Goal: Task Accomplishment & Management: Complete application form

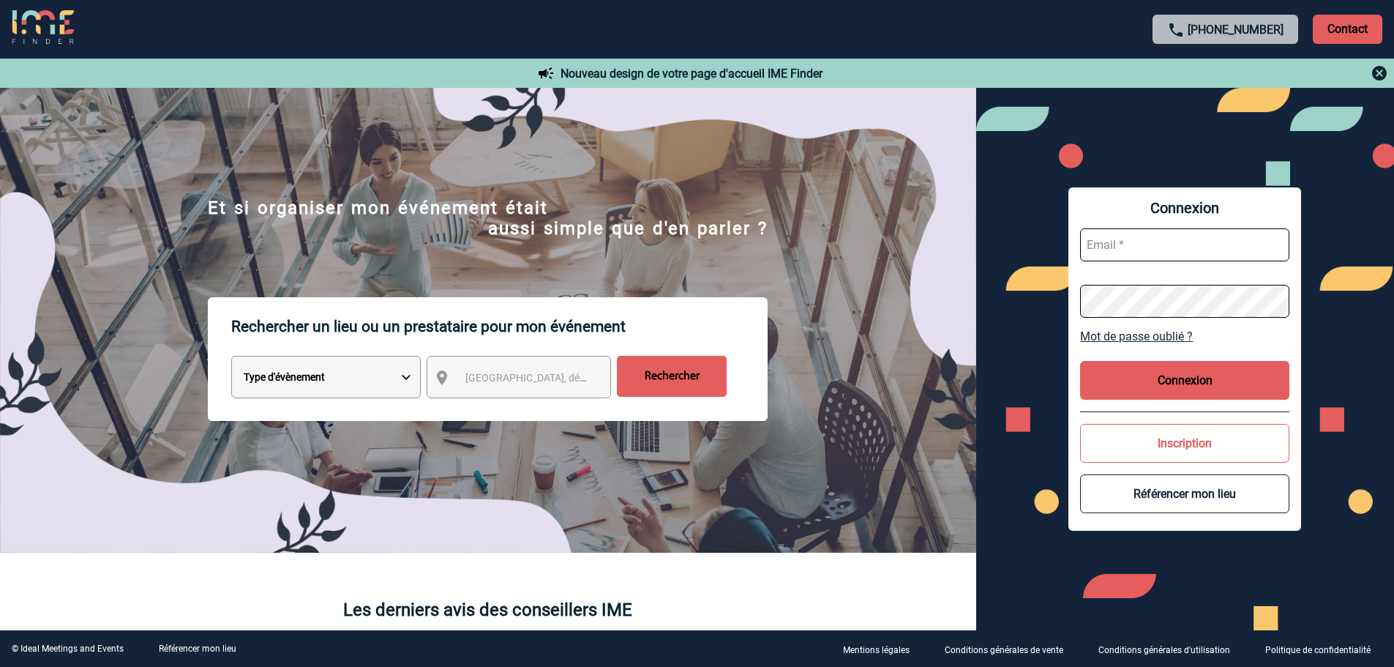
type input "smiladinovic@ime-groupe.com"
click at [1187, 381] on button "Connexion" at bounding box center [1184, 380] width 209 height 39
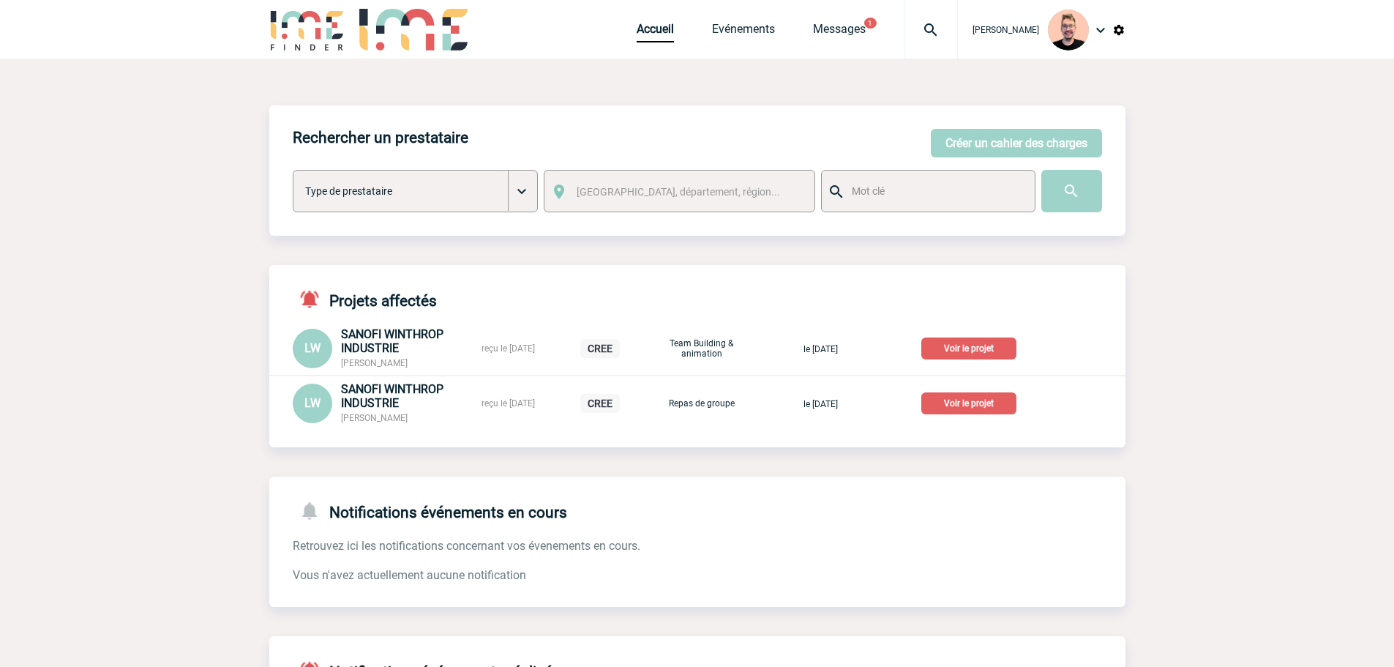
click at [915, 18] on div at bounding box center [931, 29] width 54 height 59
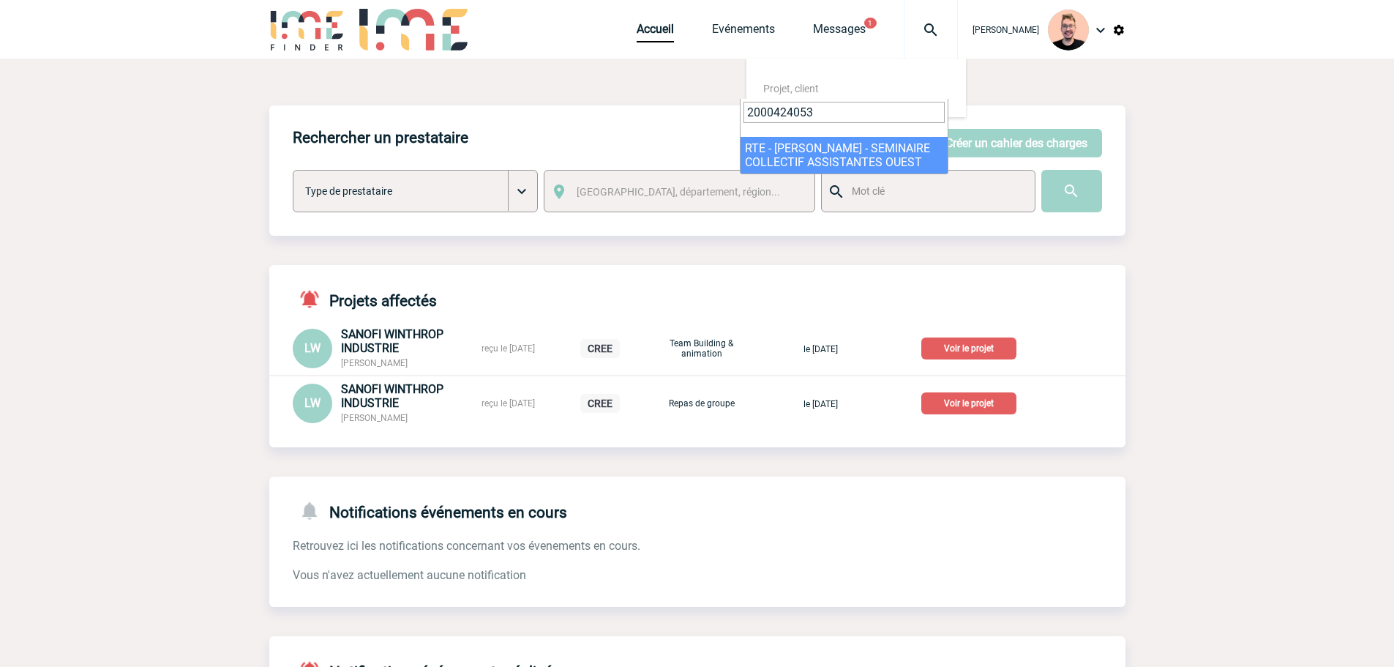
type input "2000424053"
select select "23554"
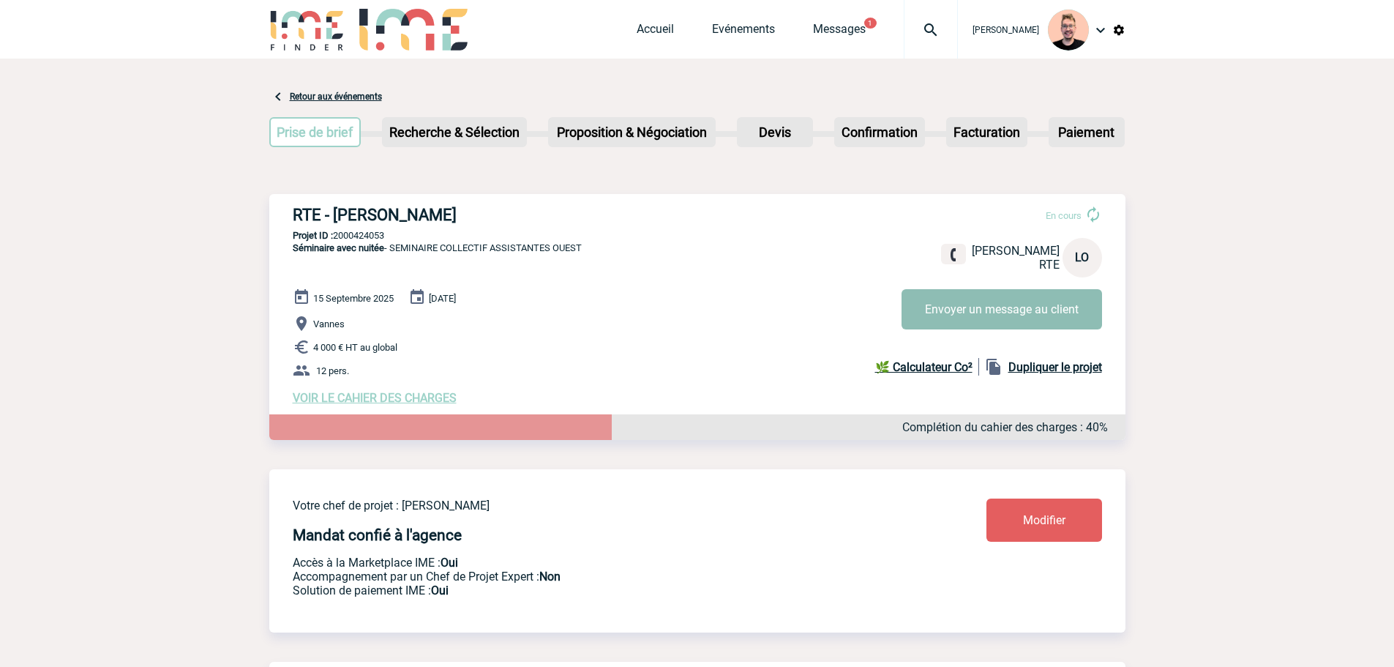
click at [1010, 300] on button "Envoyer un message au client" at bounding box center [1002, 309] width 201 height 40
click at [721, 30] on link "Evénements" at bounding box center [743, 32] width 63 height 20
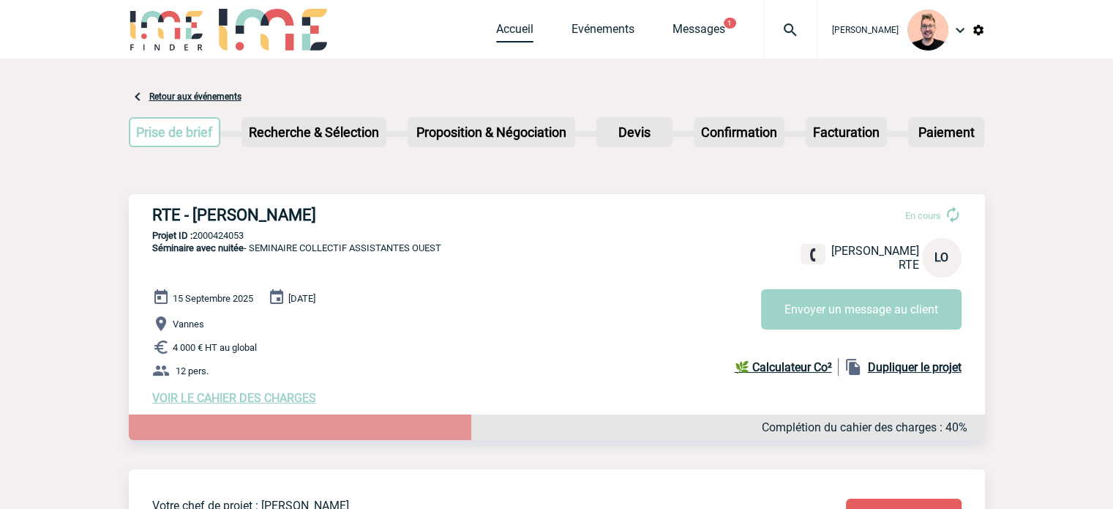
click at [504, 23] on link "Accueil" at bounding box center [514, 32] width 37 height 20
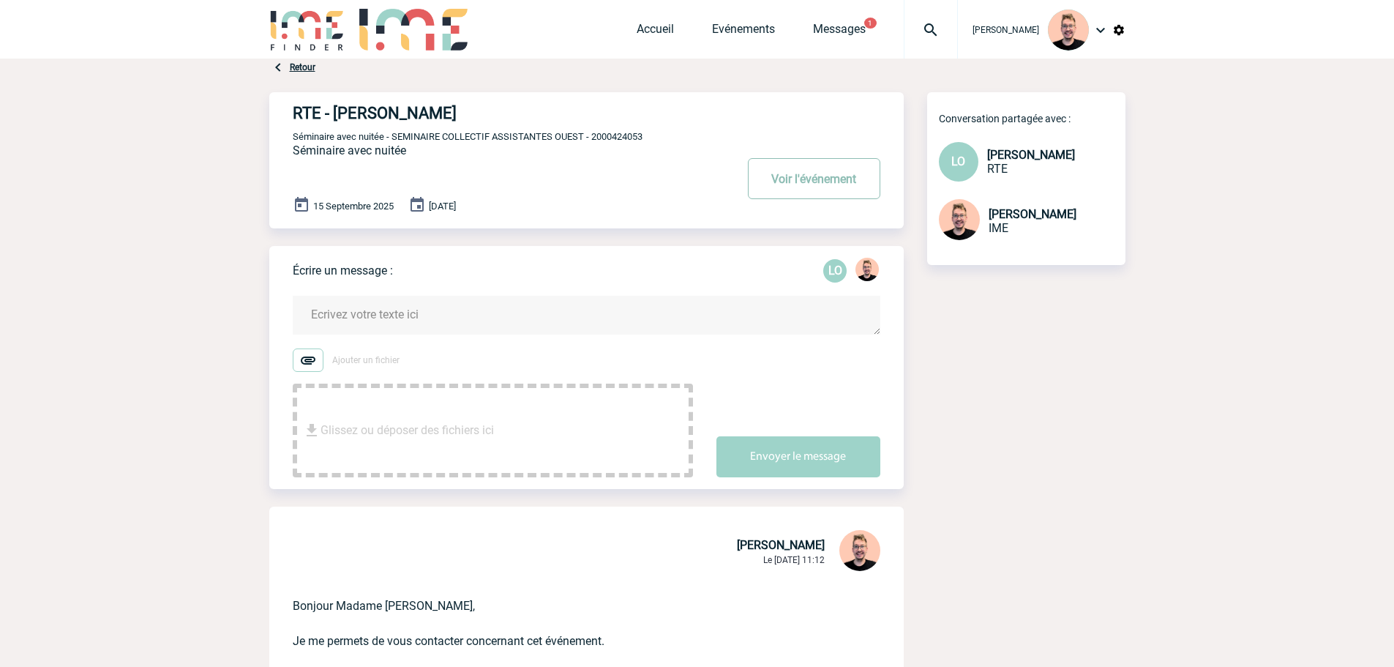
click at [788, 189] on button "Voir l'événement" at bounding box center [814, 178] width 132 height 41
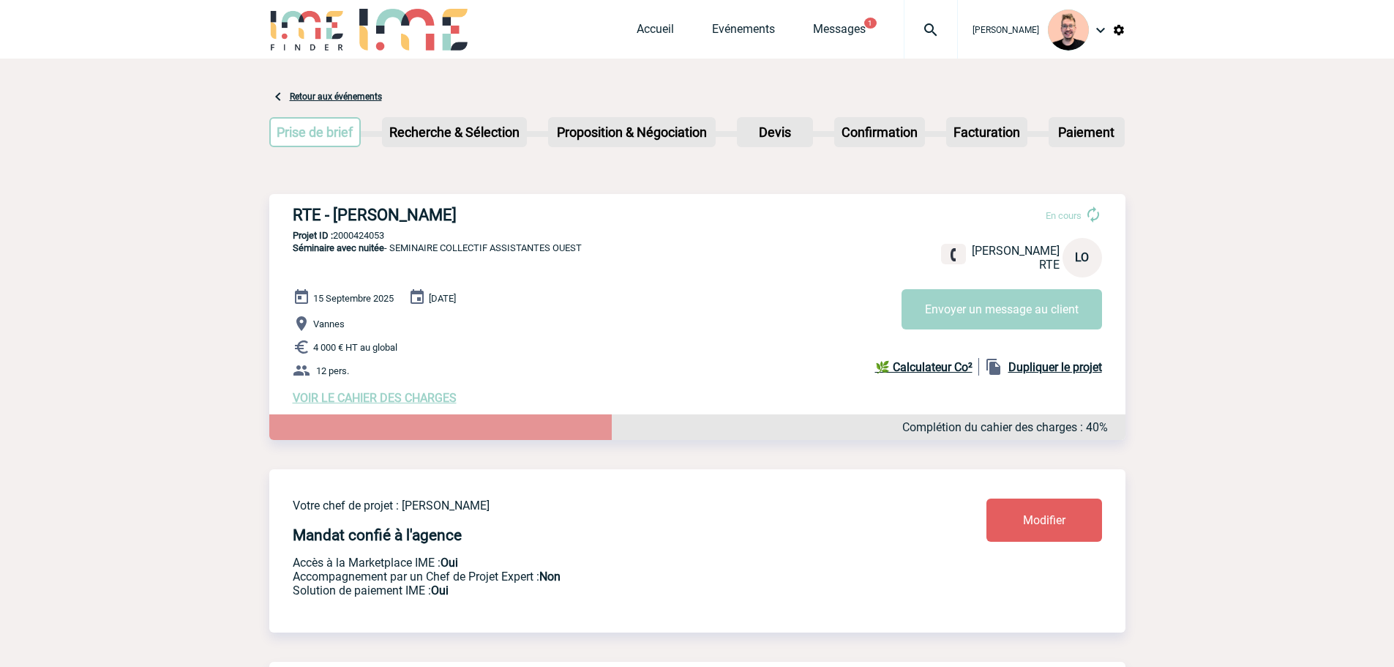
click at [380, 400] on span "VOIR LE CAHIER DES CHARGES" at bounding box center [375, 398] width 164 height 14
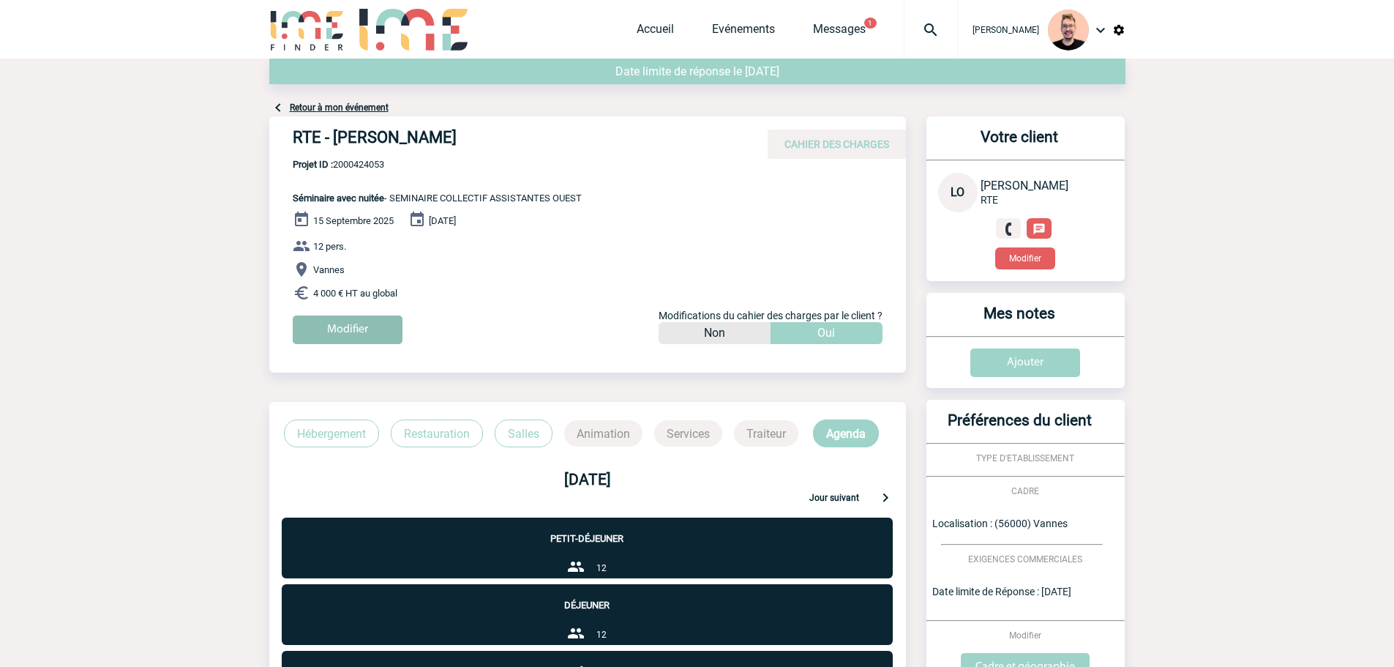
click at [354, 326] on input "Modifier" at bounding box center [348, 329] width 110 height 29
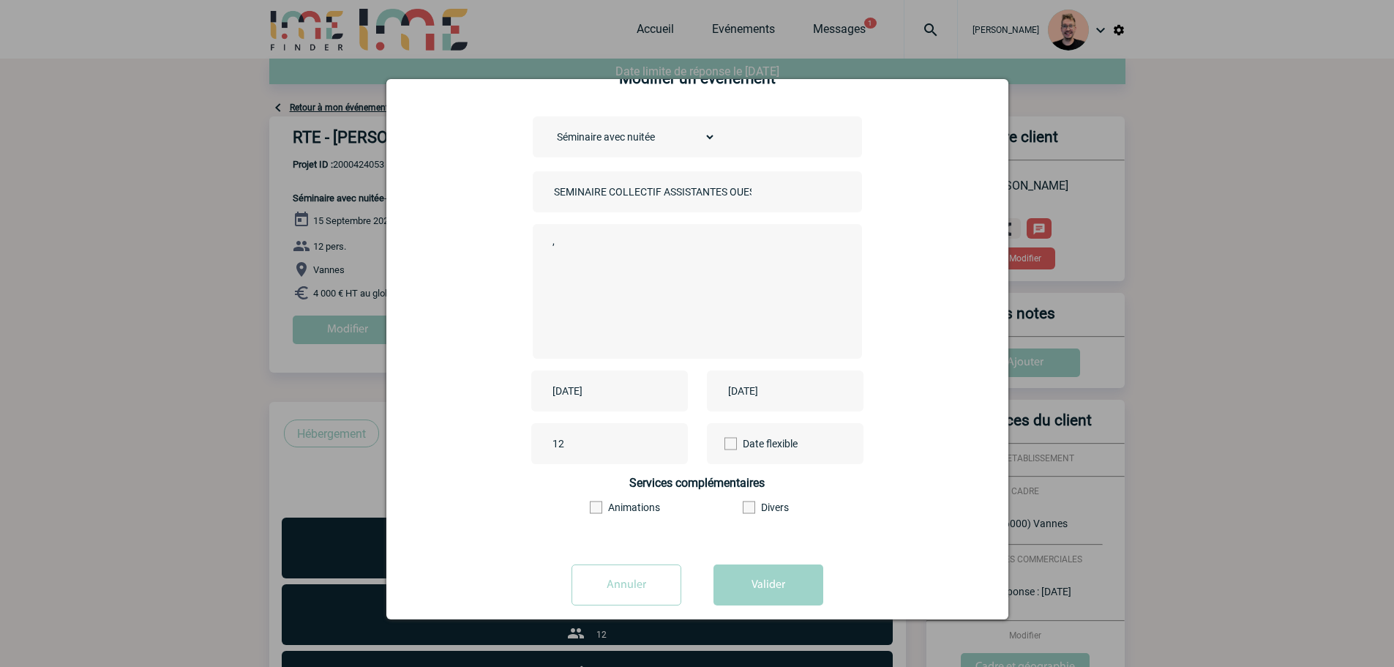
scroll to position [63, 0]
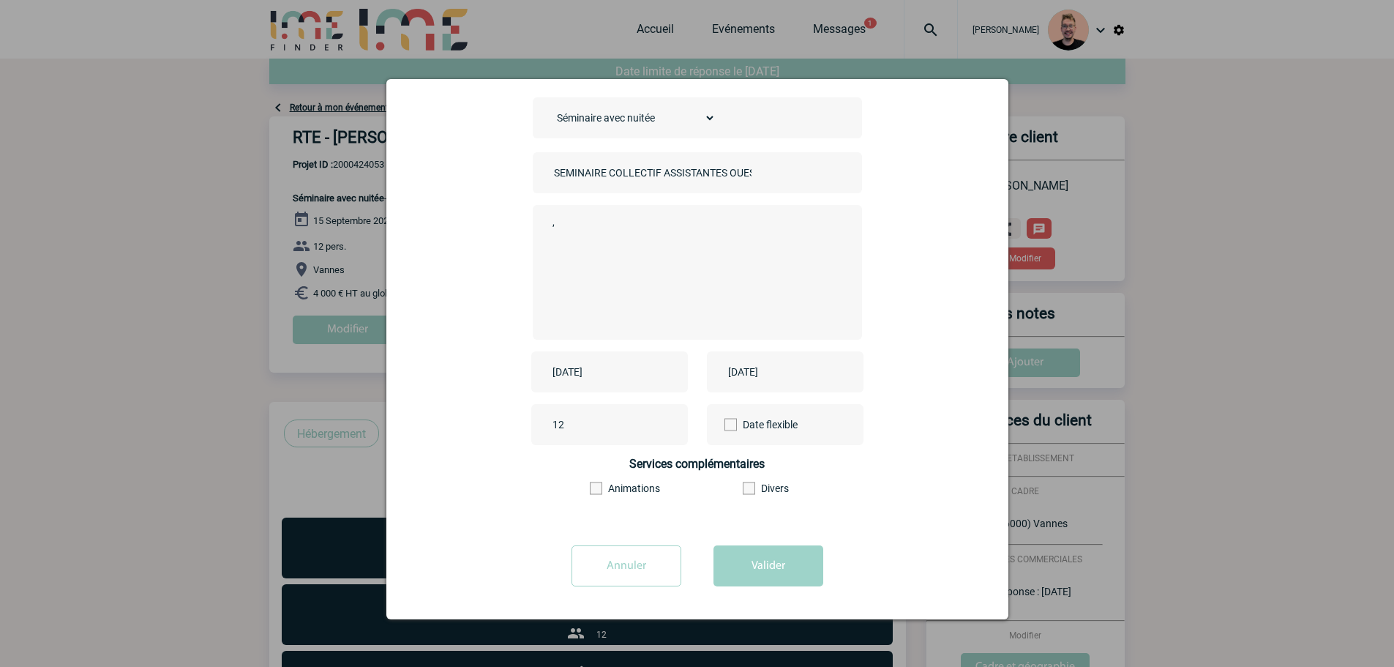
click at [600, 364] on input "2025-09-15" at bounding box center [599, 371] width 101 height 19
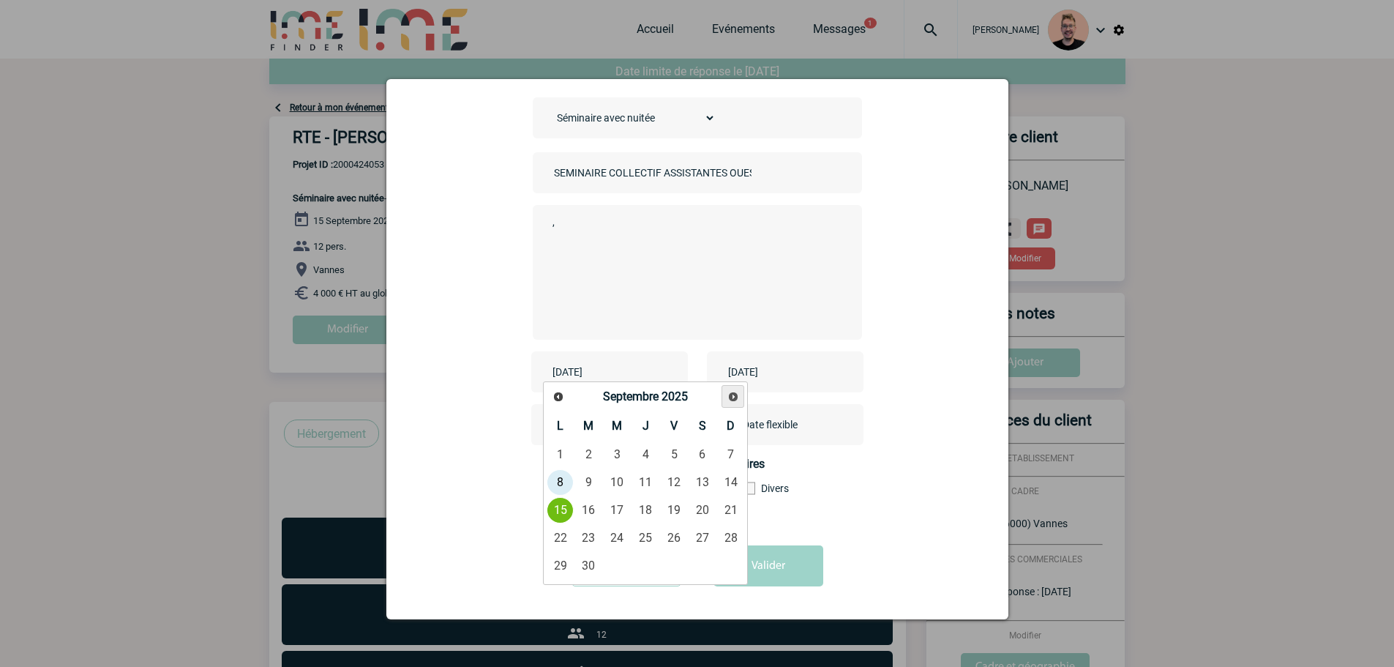
click at [737, 396] on span "Suivant" at bounding box center [734, 397] width 12 height 12
click at [699, 447] on link "1" at bounding box center [702, 454] width 27 height 26
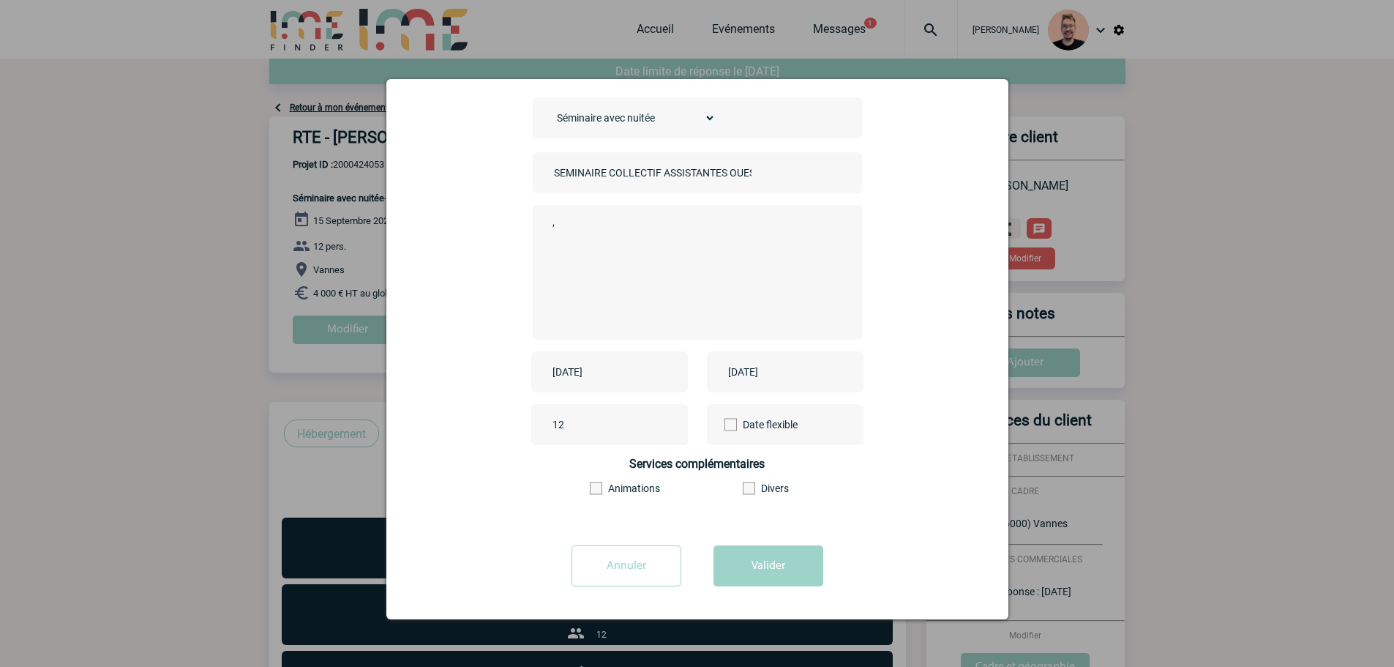
click at [602, 373] on input "2025-11-01" at bounding box center [599, 371] width 101 height 19
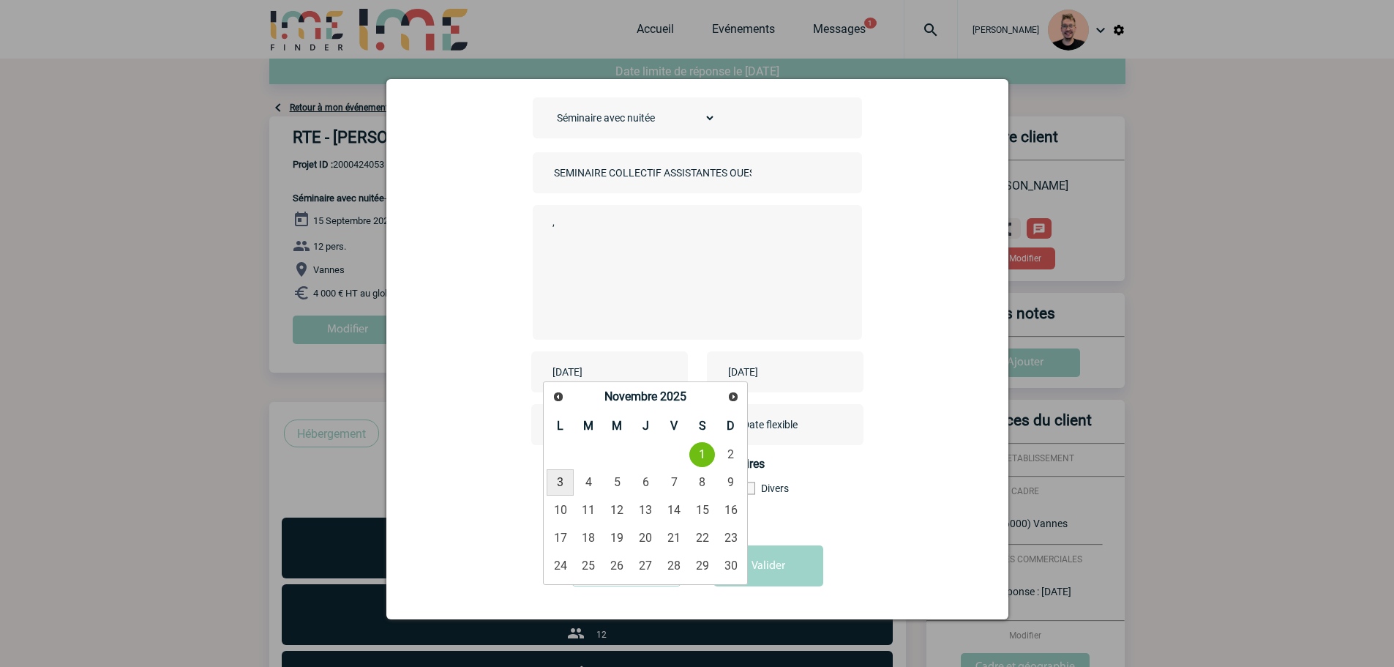
drag, startPoint x: 558, startPoint y: 480, endPoint x: 676, endPoint y: 422, distance: 131.3
click at [557, 480] on link "3" at bounding box center [560, 482] width 27 height 26
type input "2025-11-03"
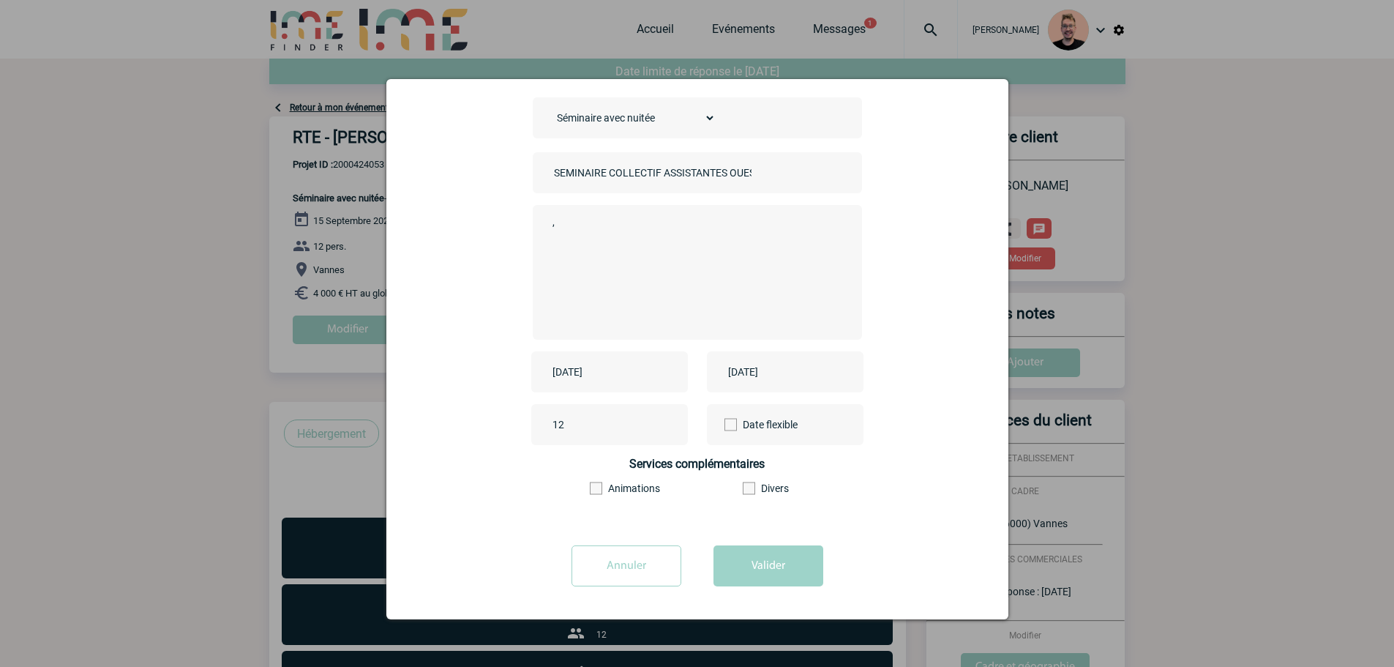
click at [748, 372] on input "2025-09-17" at bounding box center [775, 371] width 101 height 19
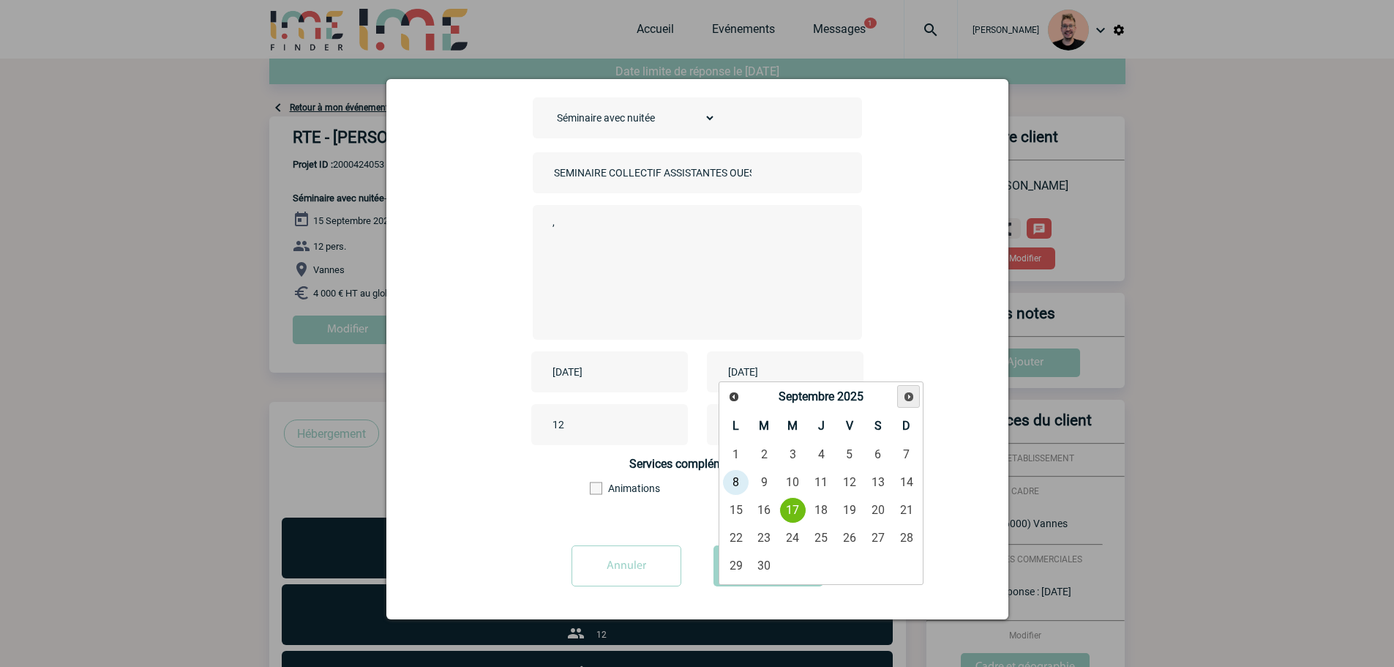
click at [916, 396] on link "Suivant" at bounding box center [908, 396] width 23 height 23
click at [770, 481] on link "4" at bounding box center [764, 482] width 27 height 26
type input "2025-11-04"
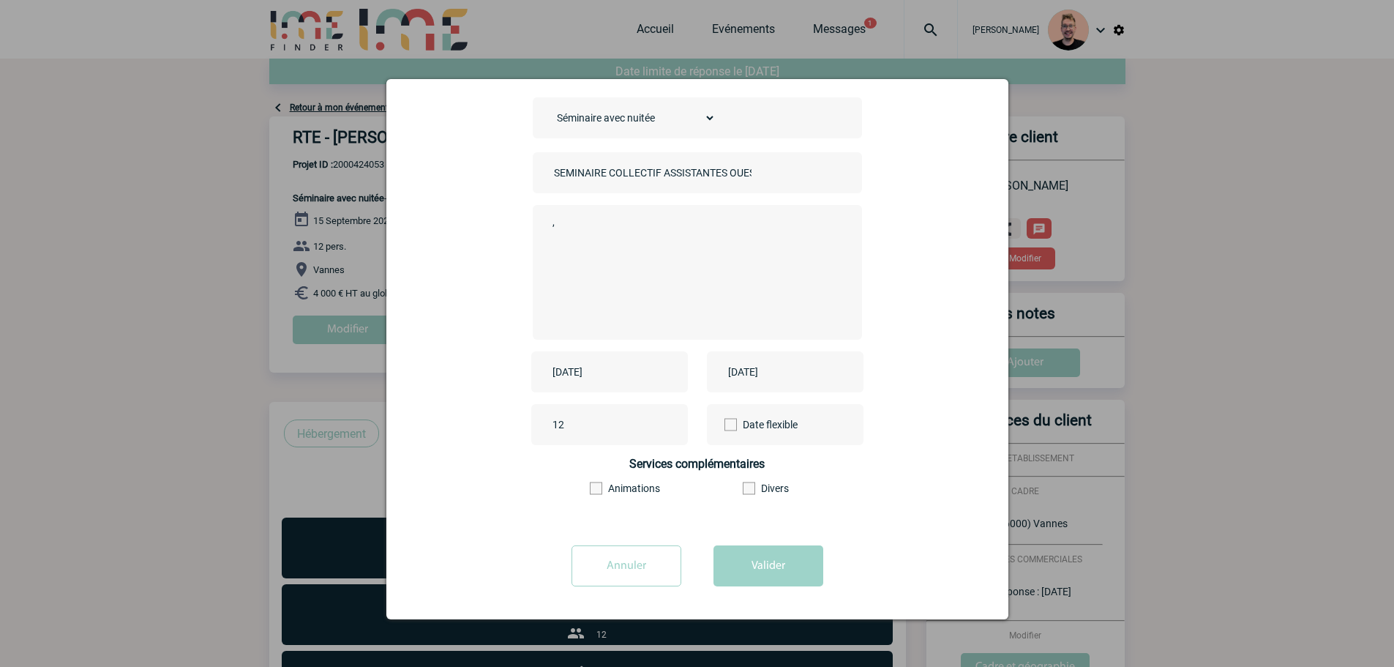
click at [607, 233] on textarea "," at bounding box center [693, 270] width 289 height 117
type textarea ",,"
click at [752, 562] on button "Valider" at bounding box center [769, 565] width 110 height 41
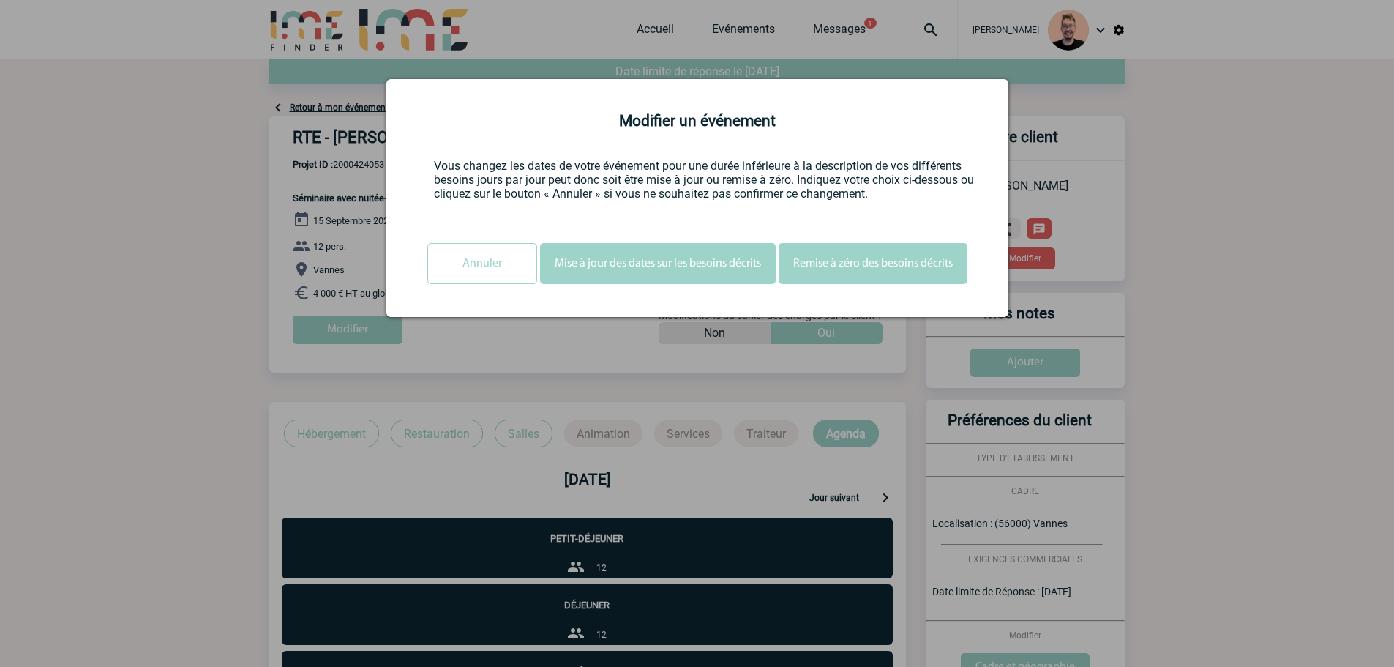
scroll to position [0, 0]
click at [662, 261] on button "Mise à jour des dates sur les besoins décrits" at bounding box center [658, 263] width 236 height 41
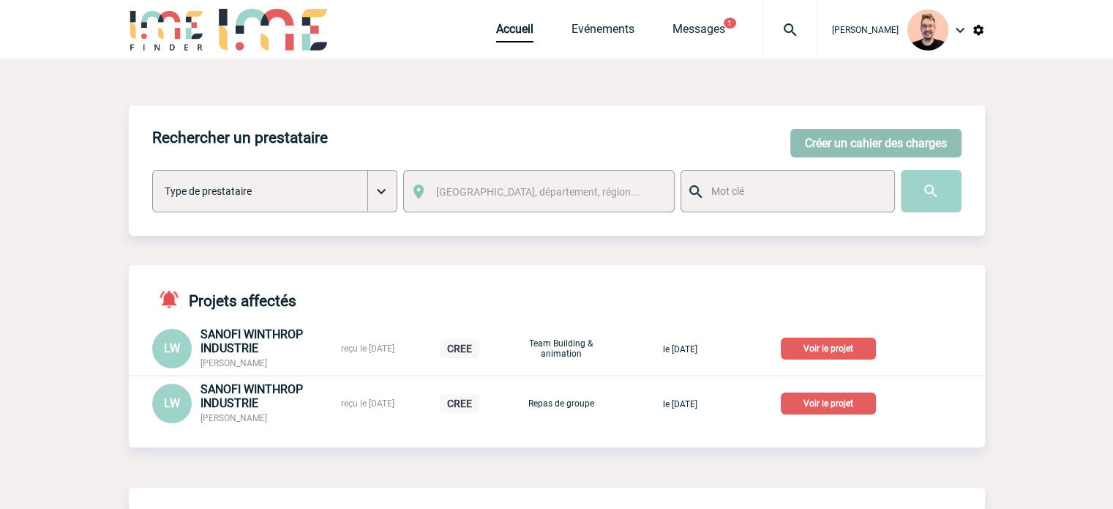
click at [821, 144] on button "Créer un cahier des charges" at bounding box center [875, 143] width 171 height 29
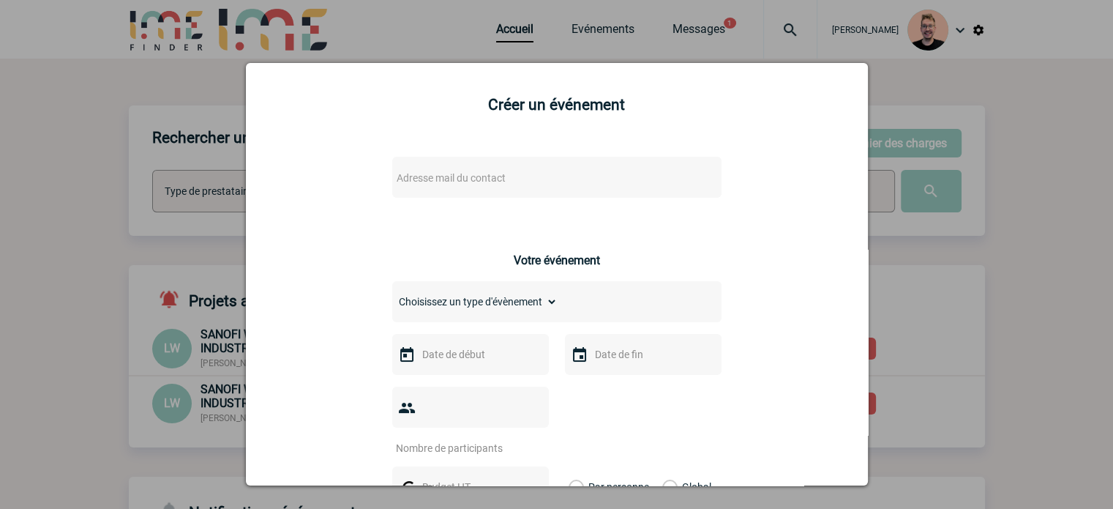
click at [460, 198] on div "Adresse mail du contact" at bounding box center [556, 177] width 329 height 41
click at [444, 180] on span "Adresse mail du contact" at bounding box center [451, 178] width 109 height 12
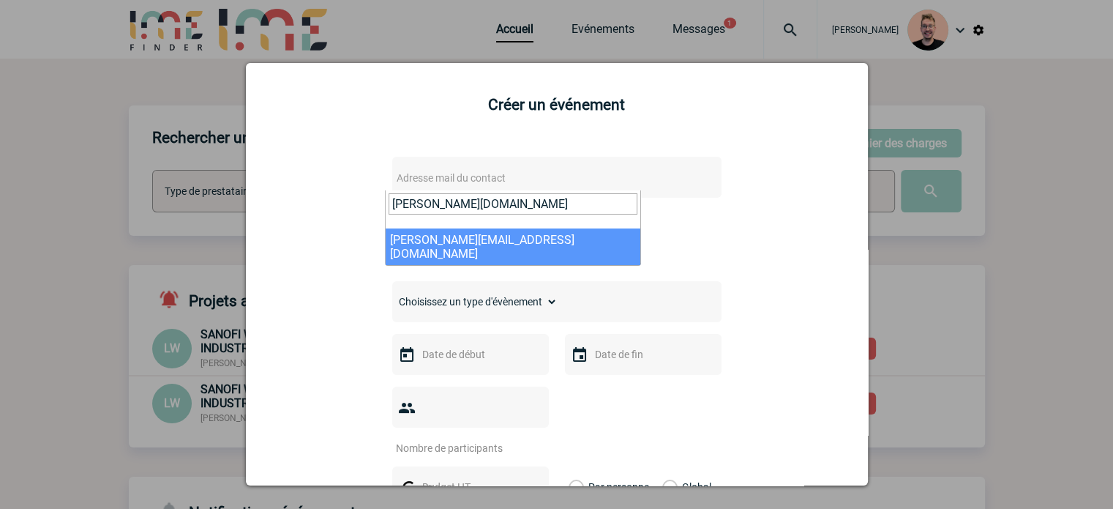
type input "[PERSON_NAME][DOMAIN_NAME]"
select select "124979"
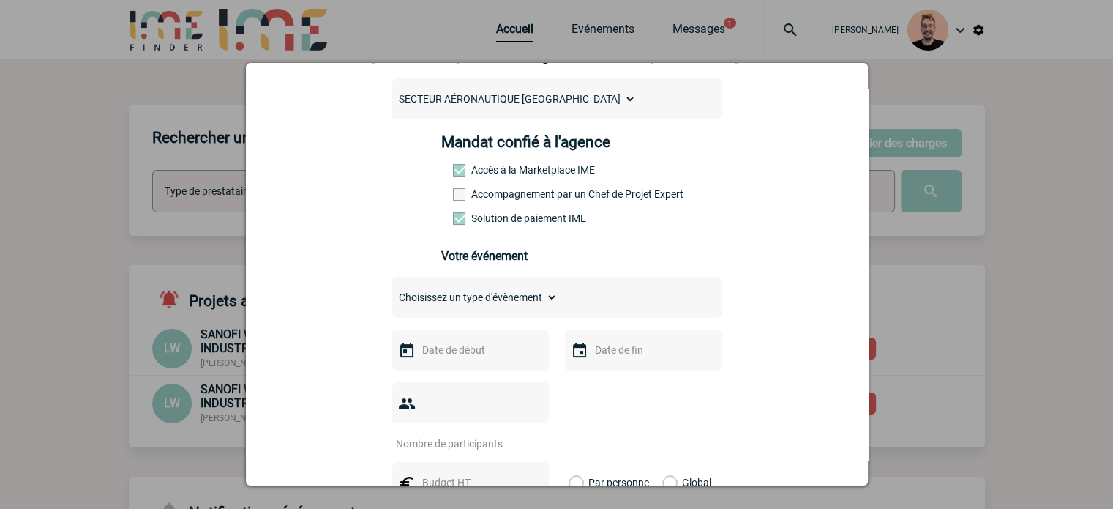
scroll to position [293, 0]
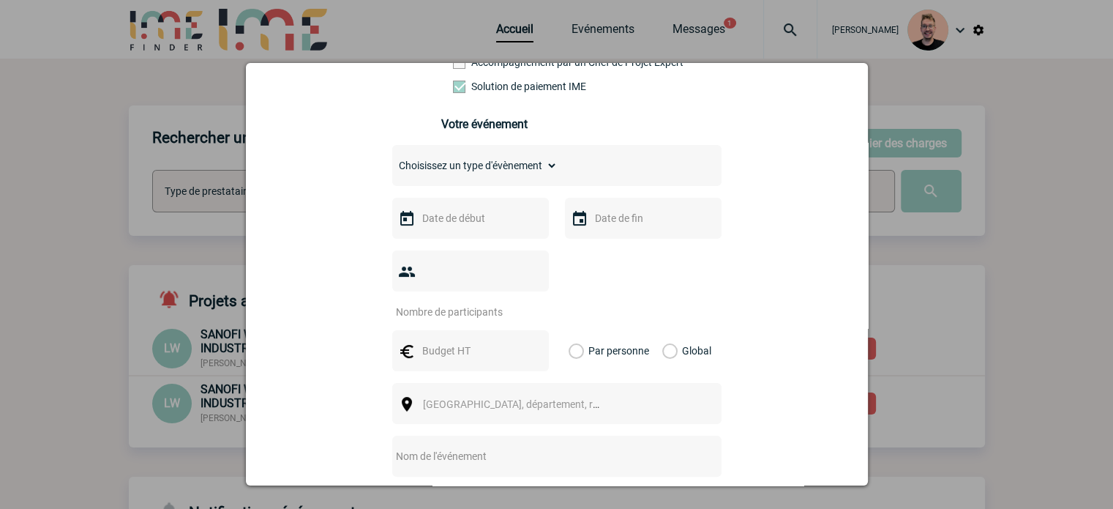
click at [441, 223] on input "text" at bounding box center [469, 218] width 101 height 19
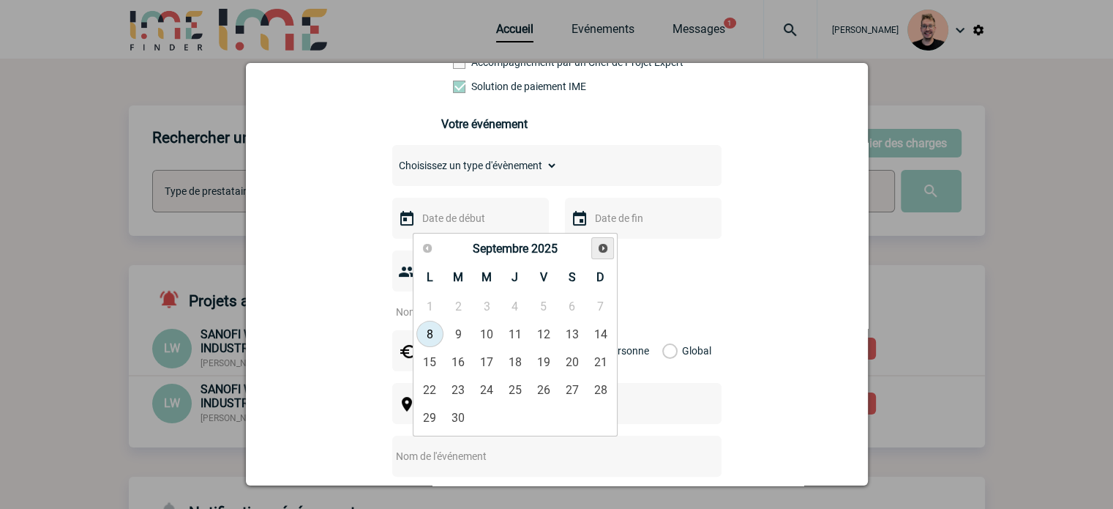
click at [605, 251] on span "Suivant" at bounding box center [603, 248] width 12 height 12
click at [430, 252] on span "Précédent" at bounding box center [428, 248] width 12 height 12
click at [513, 414] on link "27" at bounding box center [514, 417] width 27 height 26
type input "27-11-2025"
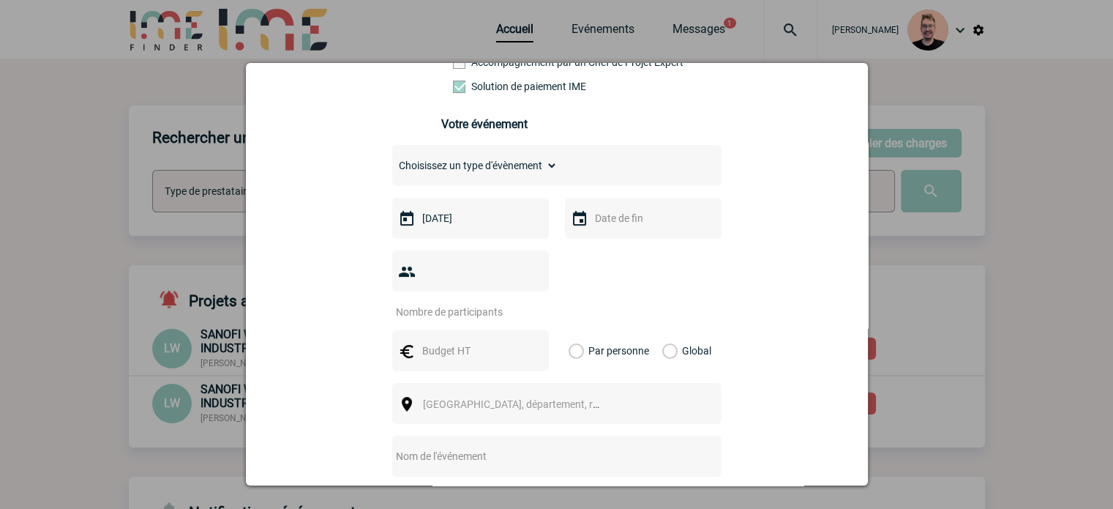
click at [597, 239] on div at bounding box center [643, 218] width 157 height 41
drag, startPoint x: 606, startPoint y: 225, endPoint x: 620, endPoint y: 229, distance: 14.4
click at [608, 225] on input "text" at bounding box center [641, 218] width 101 height 19
click at [688, 420] on link "27" at bounding box center [687, 417] width 27 height 26
type input "27-11-2025"
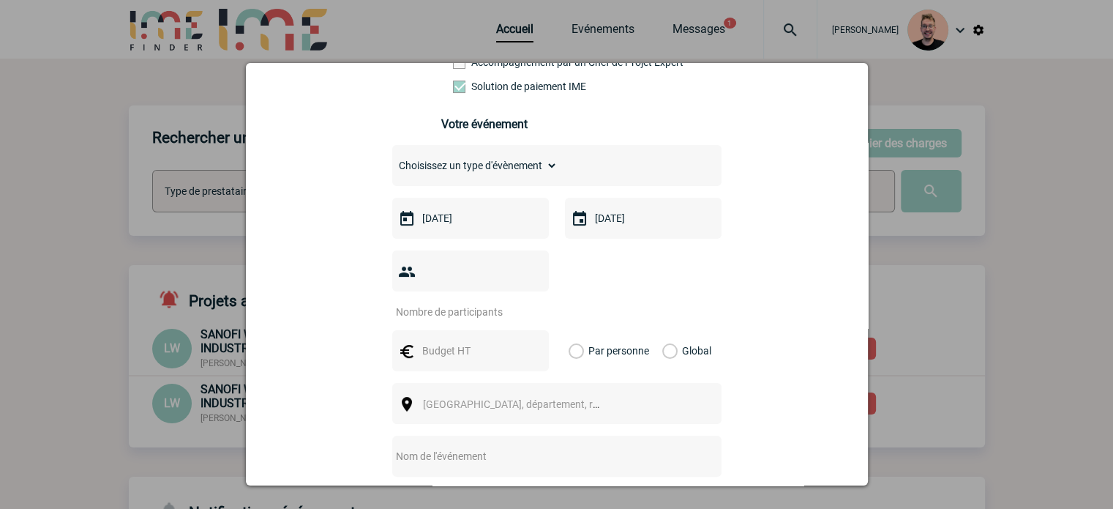
click at [457, 302] on input "number" at bounding box center [461, 311] width 138 height 19
type input "25"
click at [437, 341] on input "text" at bounding box center [469, 350] width 101 height 19
type input "8500"
click at [662, 339] on label "Global" at bounding box center [667, 350] width 10 height 41
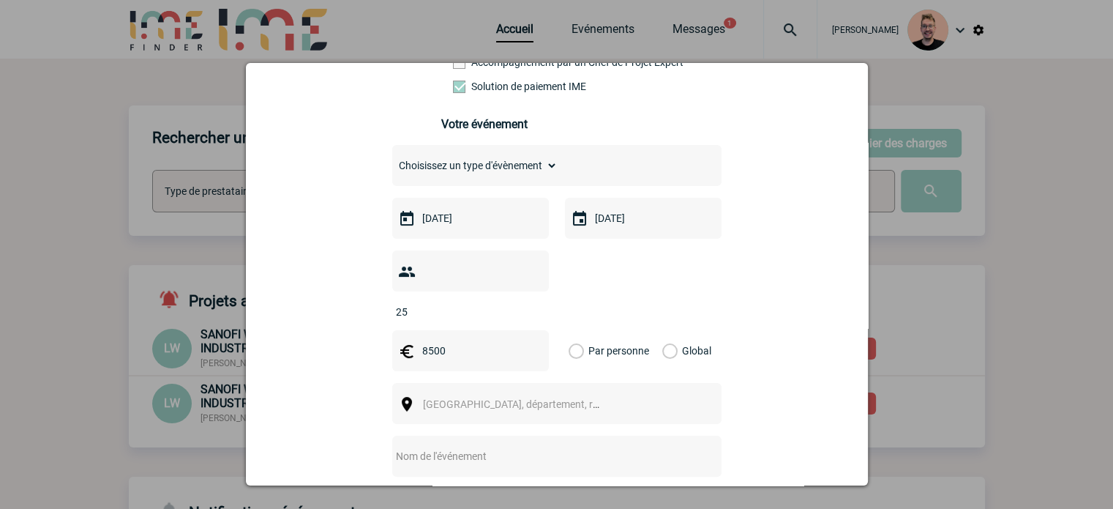
click at [0, 0] on input "Global" at bounding box center [0, 0] width 0 height 0
click at [485, 397] on div "Ville, département, région..." at bounding box center [556, 403] width 329 height 41
click at [469, 398] on span "Ville, département, région..." at bounding box center [524, 404] width 203 height 12
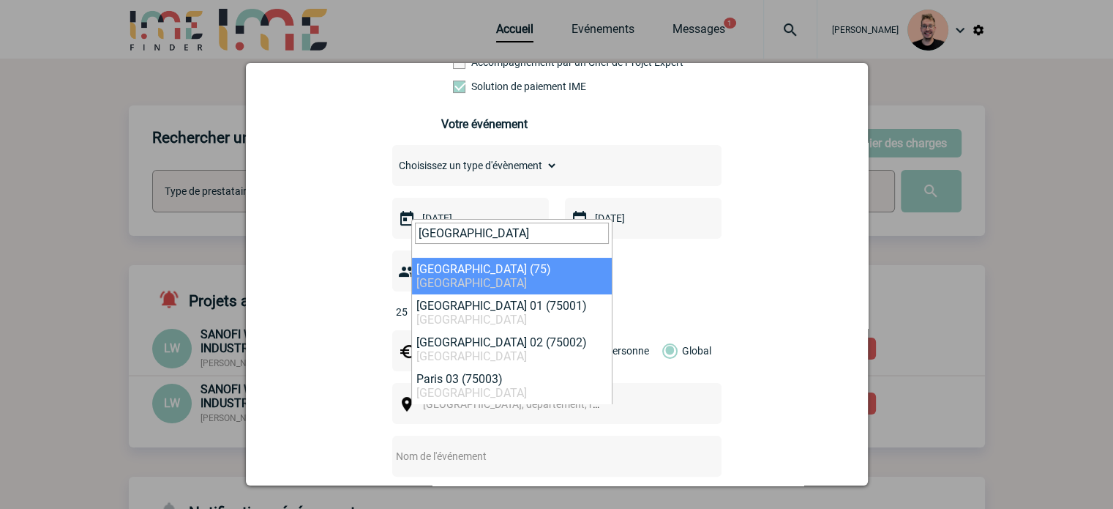
type input "paris"
select select "3"
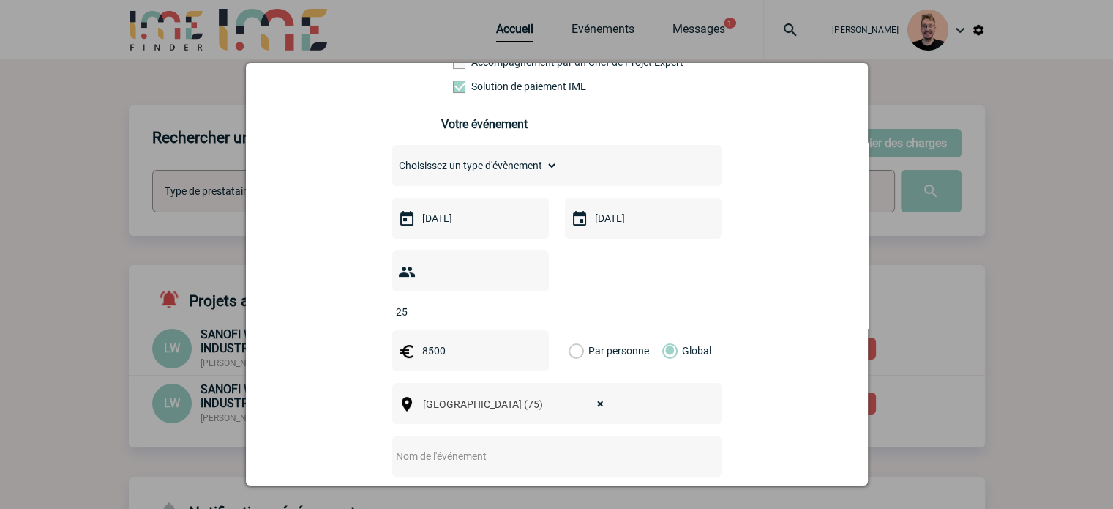
click at [442, 446] on input "text" at bounding box center [537, 455] width 291 height 19
paste input "Journée Managers CSS"
click at [392, 446] on input "Journée Managers CSS" at bounding box center [537, 455] width 291 height 19
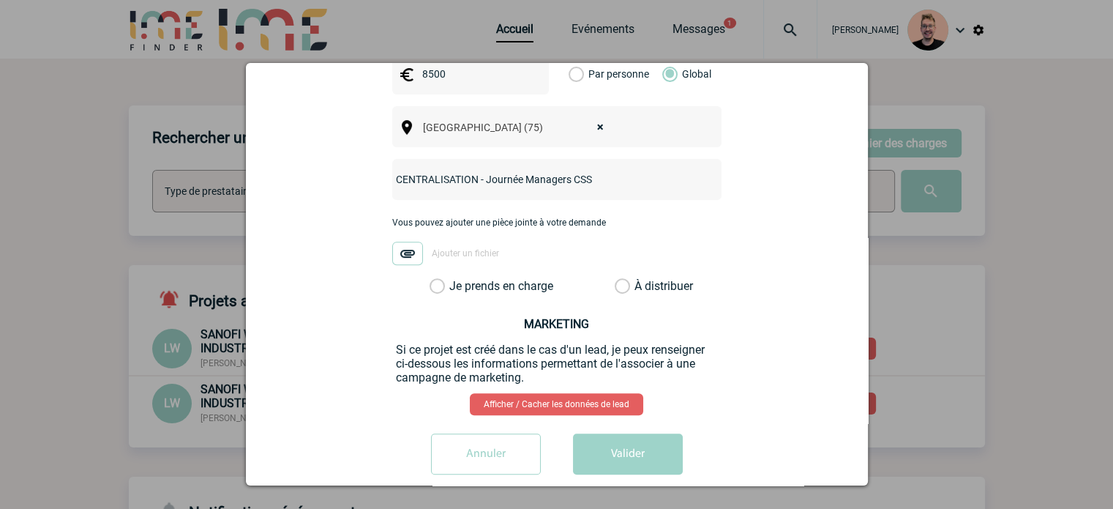
type input "CENTRALISATION - Journée Managers CSS"
click at [430, 252] on div "Vous pouvez ajouter une pièce jointe à votre demande Ajouter un fichier" at bounding box center [556, 247] width 329 height 61
click at [431, 255] on div "Vous pouvez ajouter une pièce jointe à votre demande Ajouter un fichier" at bounding box center [556, 247] width 329 height 61
click at [432, 279] on label "Je prends en charge" at bounding box center [442, 286] width 25 height 15
click at [0, 0] on input "Je prends en charge" at bounding box center [0, 0] width 0 height 0
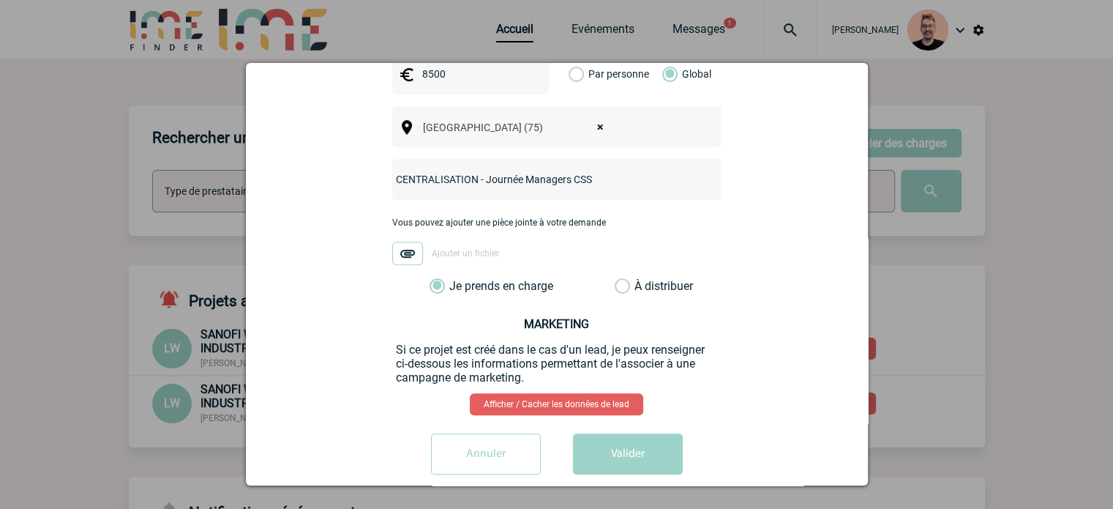
click at [717, 463] on div "Créer un événement lucile.trompat@mbda-systems.com lucile.trompat@mbda-systems.…" at bounding box center [557, 274] width 622 height 422
click at [653, 449] on button "Valider" at bounding box center [628, 453] width 110 height 41
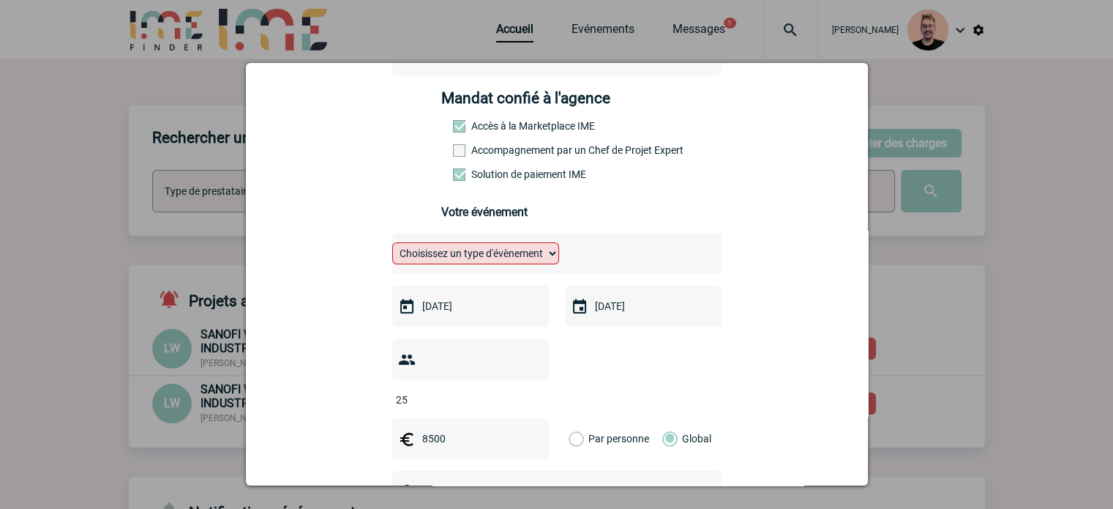
scroll to position [203, 0]
click at [495, 266] on select "Choisissez un type d'évènement Séminaire avec nuitée Séminaire sans nuitée Repa…" at bounding box center [475, 255] width 167 height 22
select select "2"
click at [392, 248] on select "Choisissez un type d'évènement Séminaire avec nuitée Séminaire sans nuitée Repa…" at bounding box center [475, 255] width 167 height 22
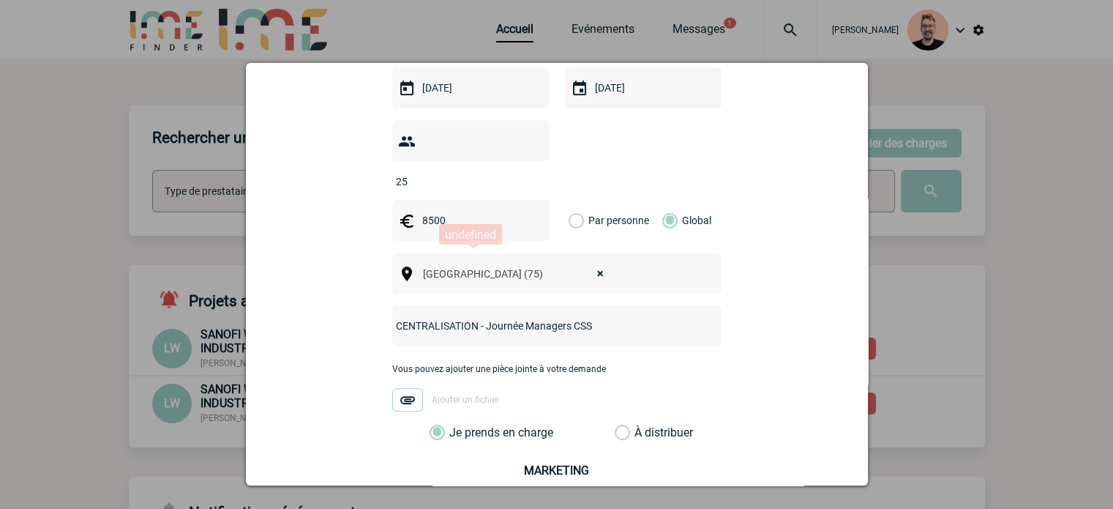
scroll to position [569, 0]
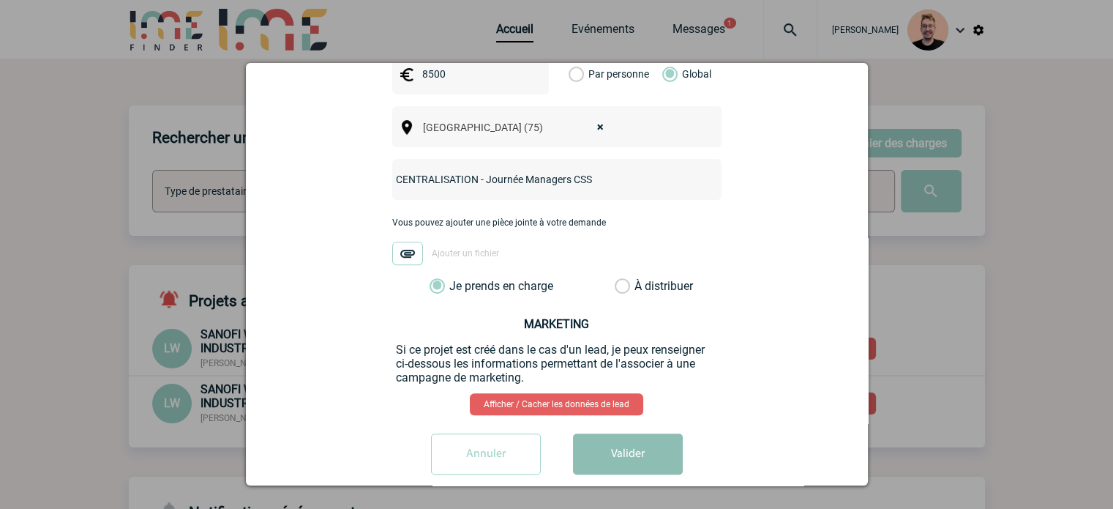
click at [586, 433] on button "Valider" at bounding box center [628, 453] width 110 height 41
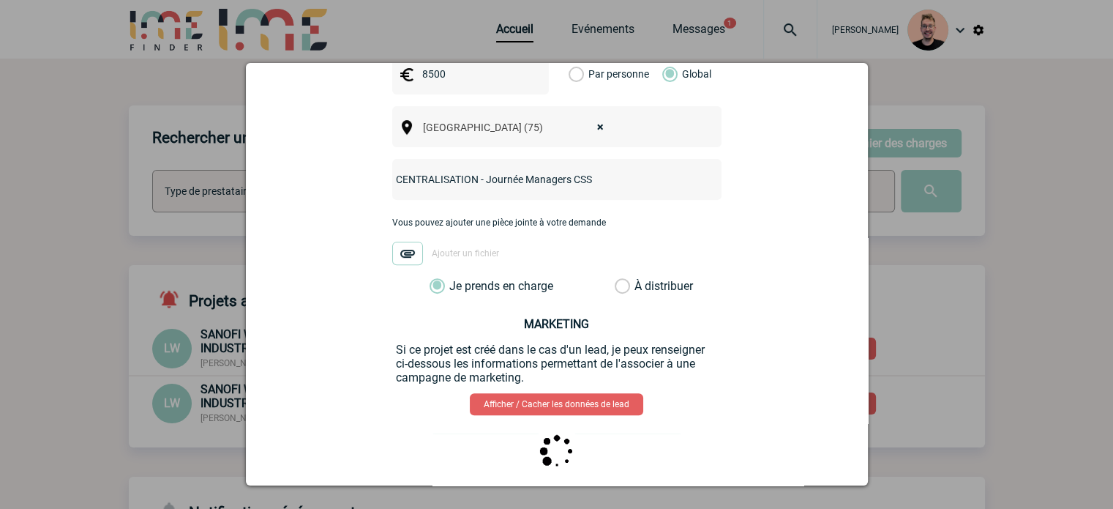
scroll to position [0, 0]
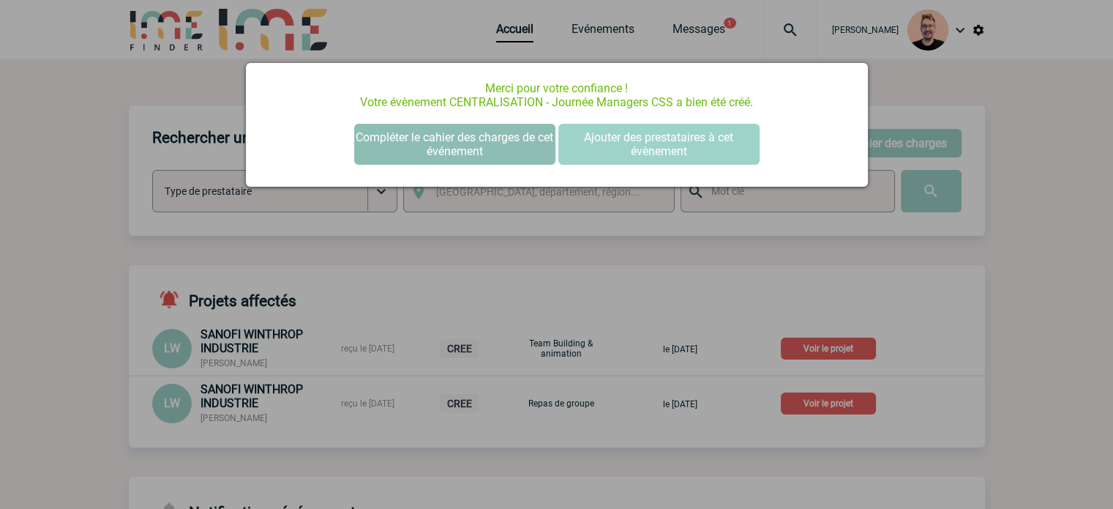
click at [427, 154] on button "Compléter le cahier des charges de cet événement" at bounding box center [454, 144] width 201 height 41
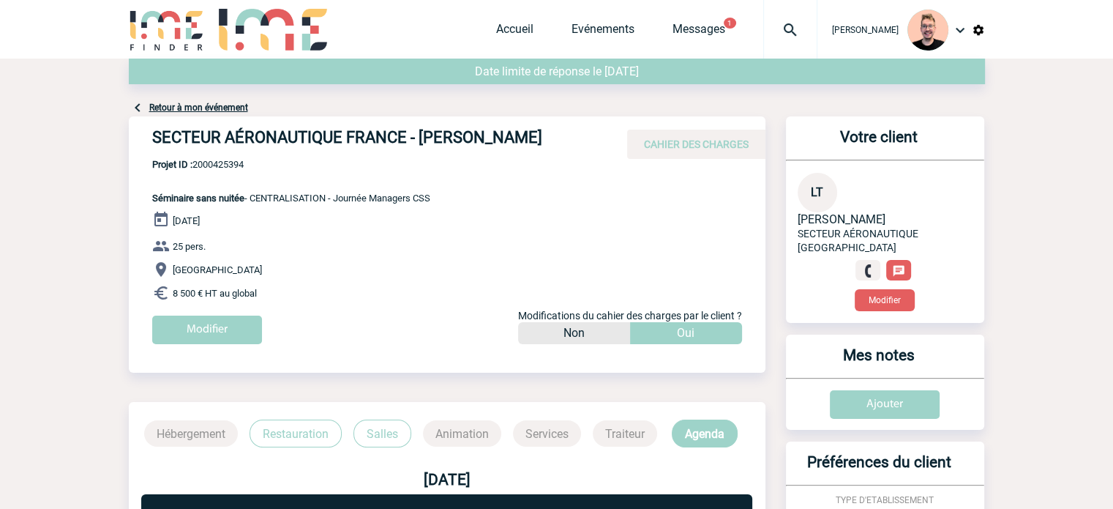
drag, startPoint x: 152, startPoint y: 135, endPoint x: 550, endPoint y: 138, distance: 397.4
click at [550, 138] on h4 "SECTEUR AÉRONAUTIQUE FRANCE - [PERSON_NAME]" at bounding box center [371, 140] width 439 height 25
copy h4 "SECTEUR AÉRONAUTIQUE FRANCE - [PERSON_NAME]"
click at [233, 168] on span "Projet ID : 2000425394" at bounding box center [291, 164] width 278 height 11
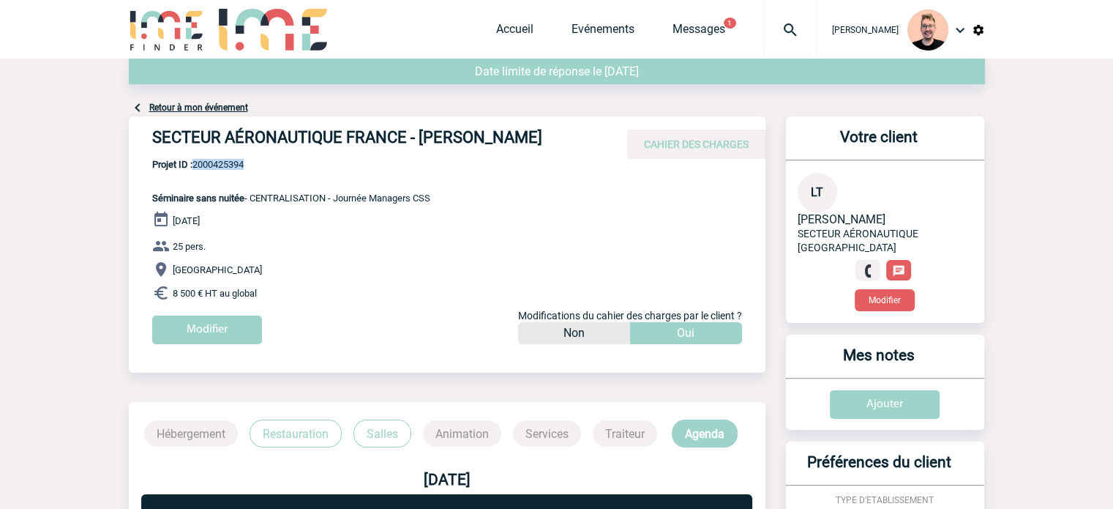
copy span "2000425394"
drag, startPoint x: 258, startPoint y: 157, endPoint x: 237, endPoint y: 163, distance: 21.3
click at [258, 157] on div "SECTEUR AÉRONAUTIQUE FRANCE - Lucile TROMPAT CAHIER DES CHARGES" at bounding box center [447, 137] width 637 height 42
click at [229, 168] on span "Projet ID : 2000425394" at bounding box center [291, 164] width 278 height 11
click at [230, 168] on span "Projet ID : 2000425394" at bounding box center [291, 164] width 278 height 11
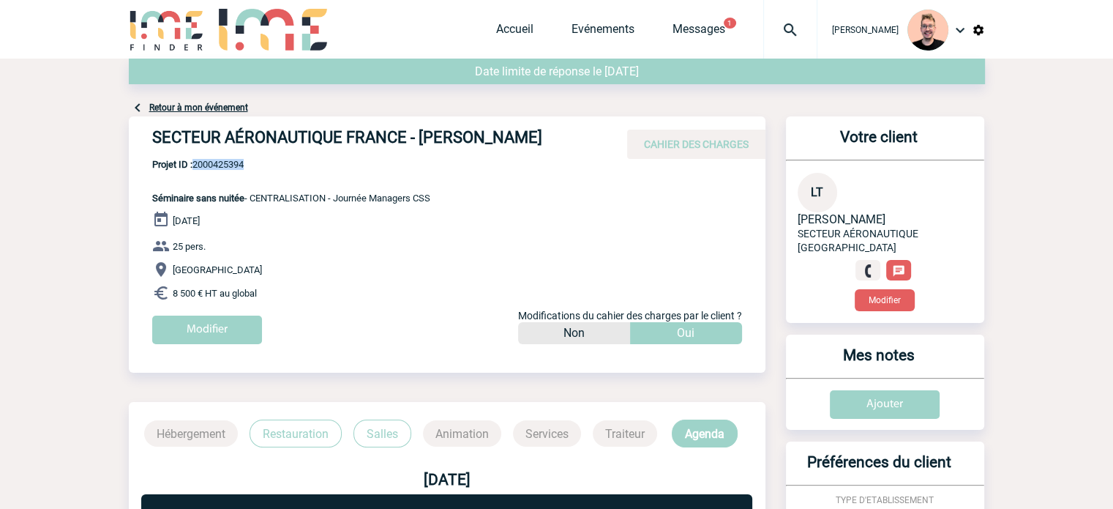
copy span "2000425394"
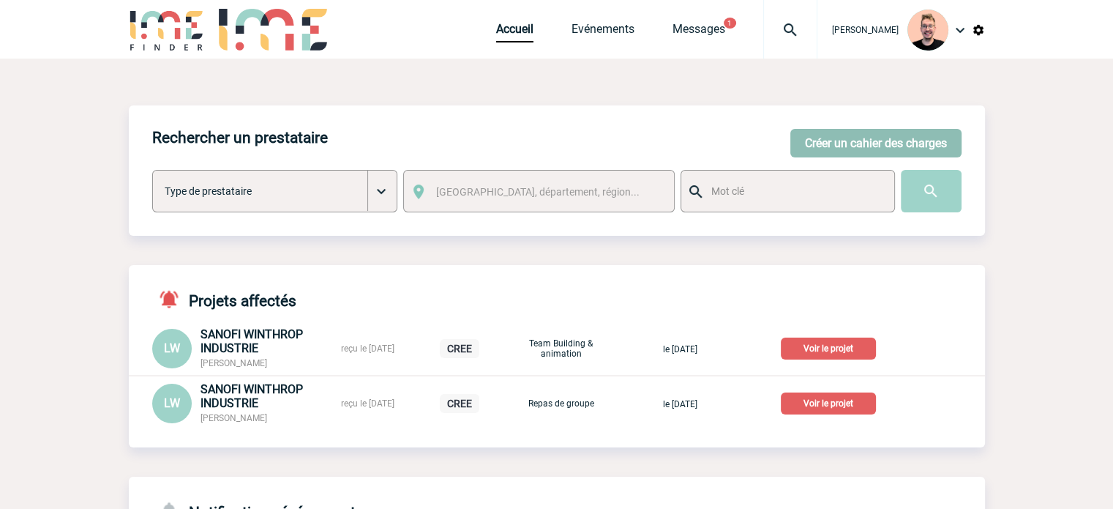
click at [830, 143] on button "Créer un cahier des charges" at bounding box center [875, 143] width 171 height 29
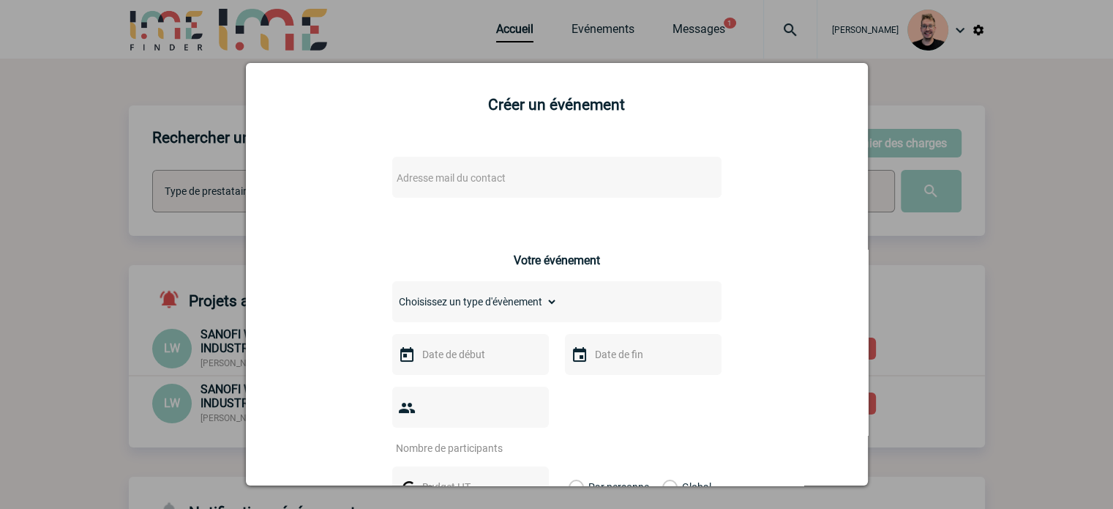
click at [436, 184] on span "Adresse mail du contact" at bounding box center [451, 178] width 109 height 12
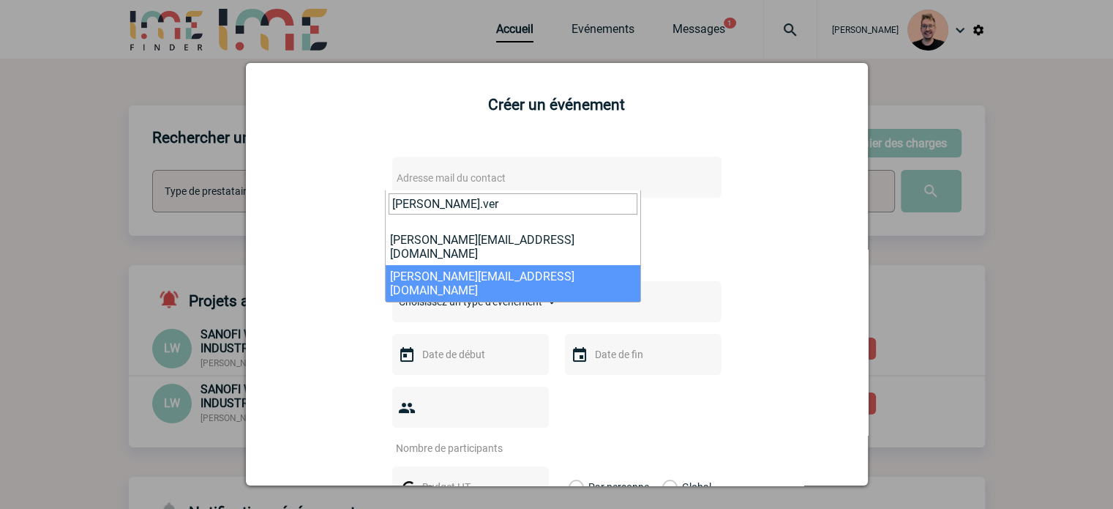
type input "sophie.ver"
select select "129274"
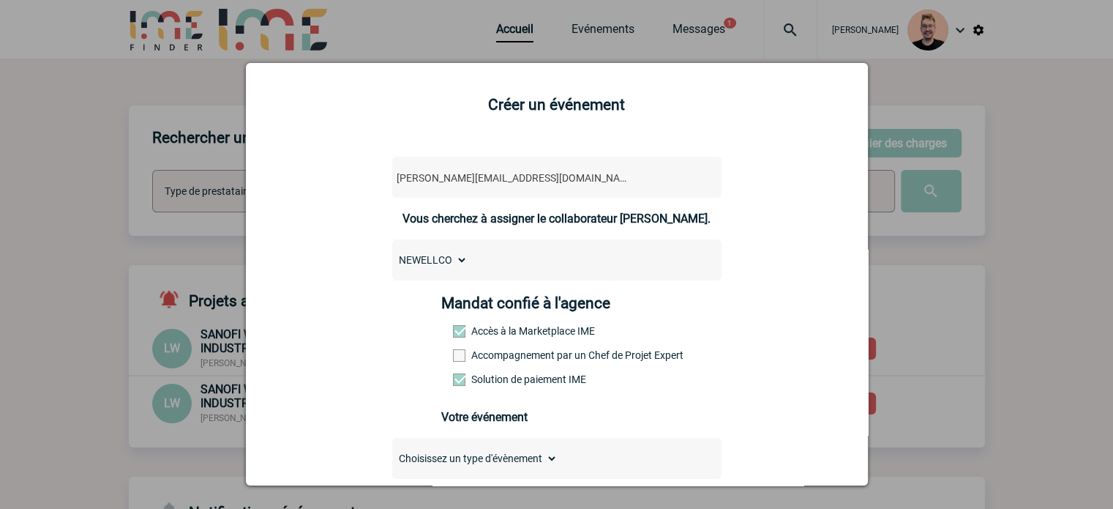
scroll to position [220, 0]
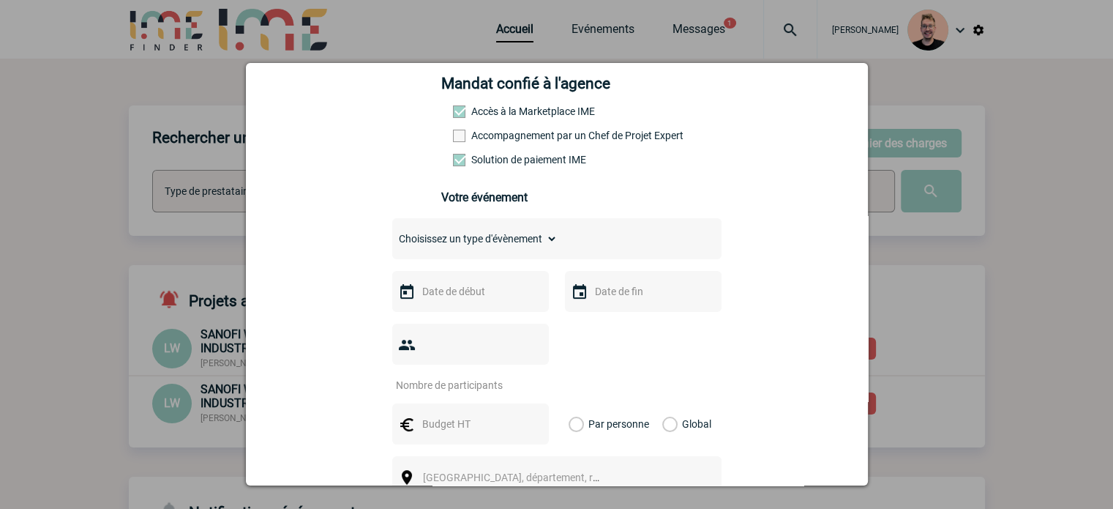
click at [502, 244] on select "Choisissez un type d'évènement Séminaire avec nuitée Séminaire sans nuitée Repa…" at bounding box center [474, 238] width 165 height 20
select select "1"
click at [392, 233] on select "Choisissez un type d'évènement Séminaire avec nuitée Séminaire sans nuitée Repa…" at bounding box center [474, 238] width 165 height 20
click at [460, 295] on input "text" at bounding box center [469, 291] width 101 height 19
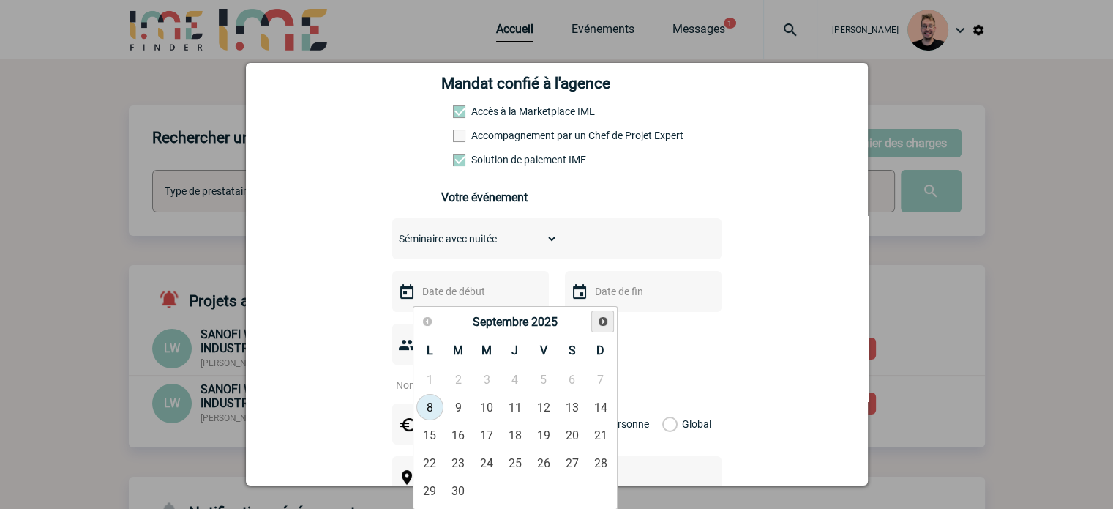
click at [600, 318] on span "Suivant" at bounding box center [603, 321] width 12 height 12
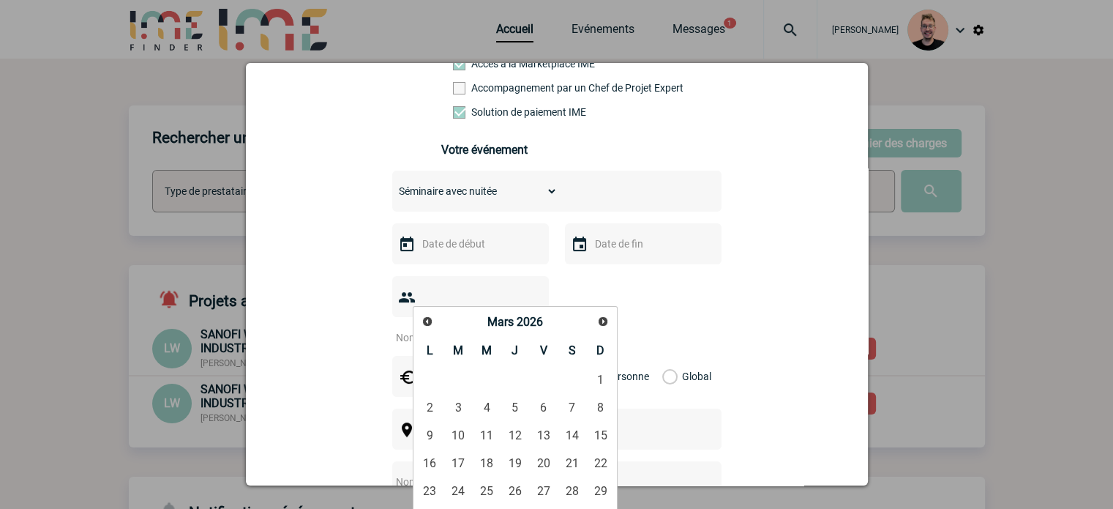
scroll to position [293, 0]
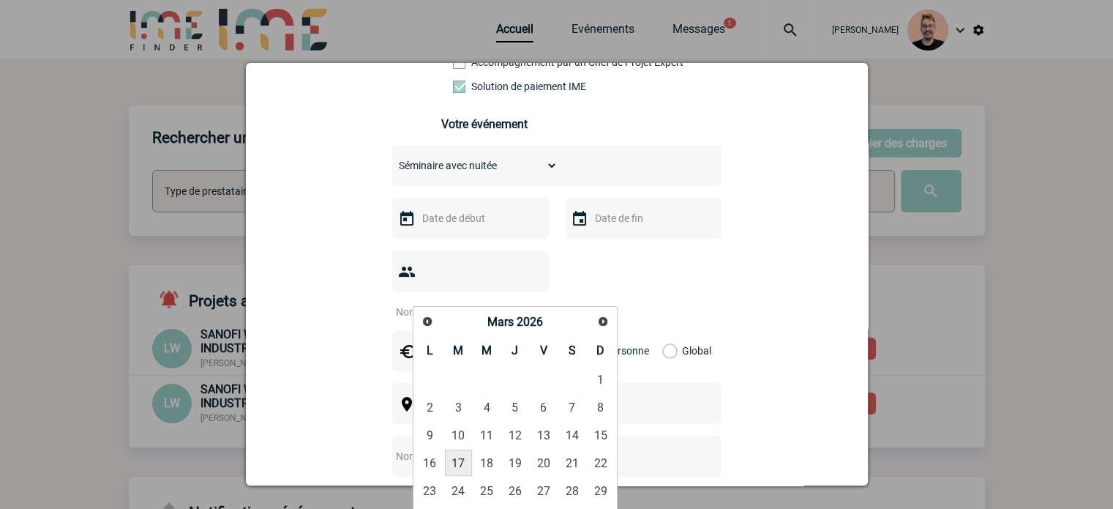
click at [460, 455] on link "17" at bounding box center [458, 462] width 27 height 26
type input "17-03-2026"
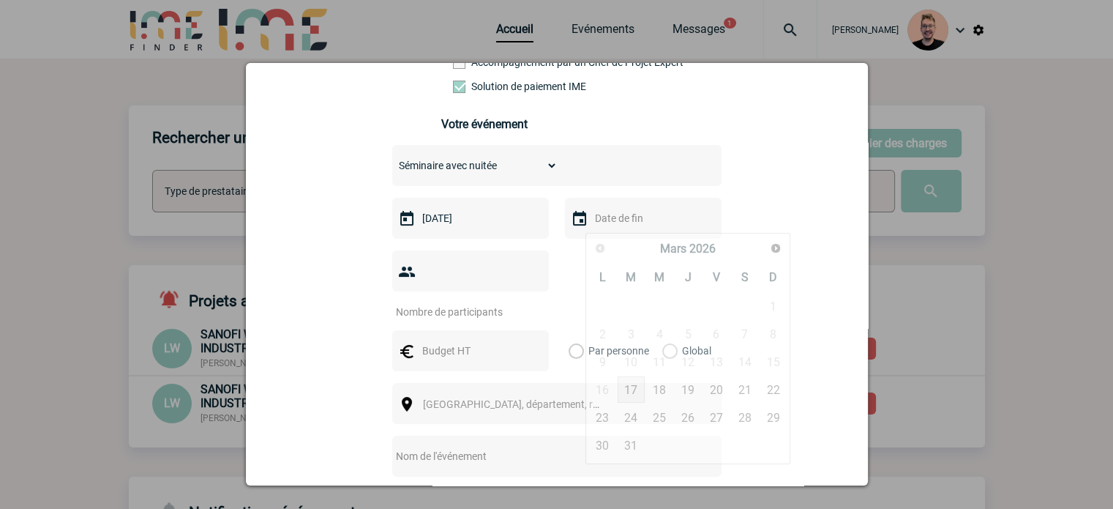
click at [599, 227] on input "text" at bounding box center [641, 218] width 101 height 19
click at [709, 390] on link "20" at bounding box center [716, 389] width 27 height 26
type input "20-03-2026"
click at [496, 302] on input "number" at bounding box center [461, 311] width 138 height 19
type input "140"
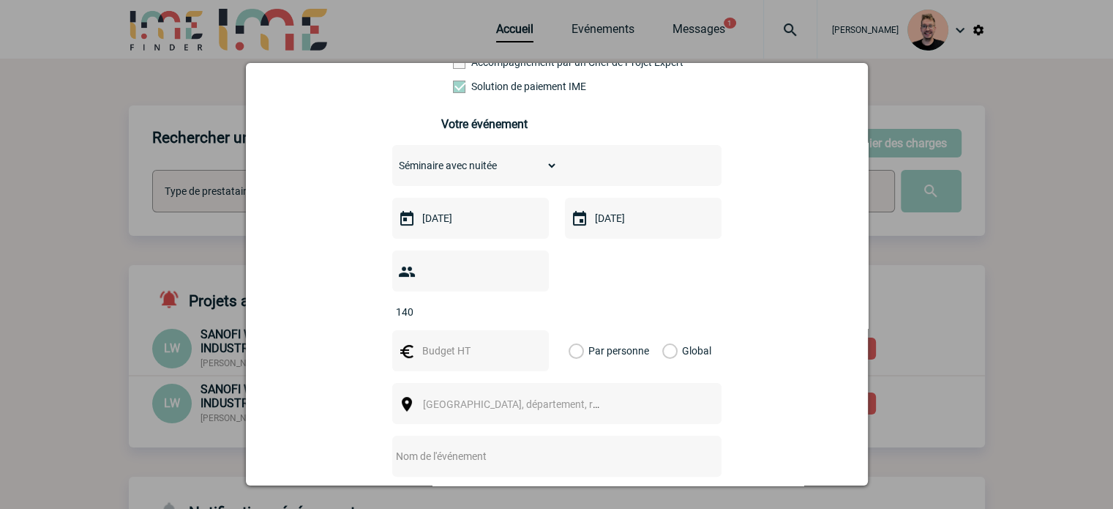
click at [463, 345] on div at bounding box center [470, 350] width 157 height 41
click at [458, 341] on input "text" at bounding box center [469, 350] width 101 height 19
type input "170000"
click at [662, 330] on label "Global" at bounding box center [667, 350] width 10 height 41
click at [0, 0] on input "Global" at bounding box center [0, 0] width 0 height 0
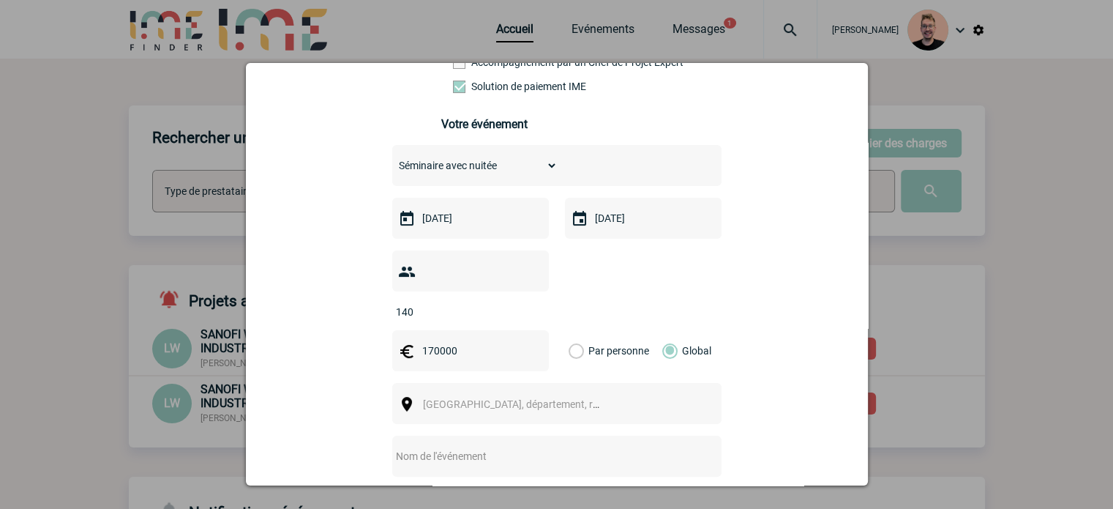
click at [451, 398] on span "Ville, département, région..." at bounding box center [524, 404] width 203 height 12
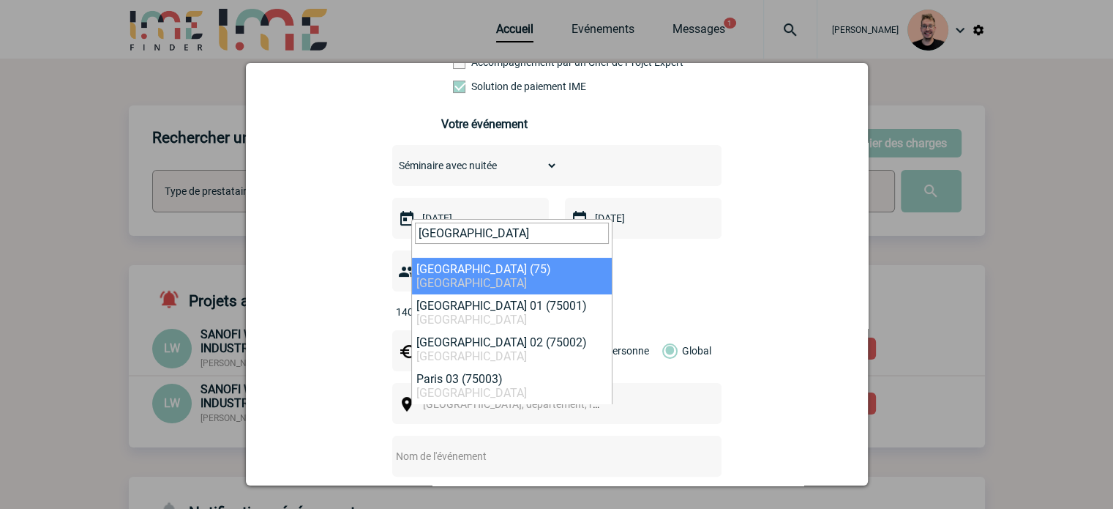
type input "paris"
select select "3"
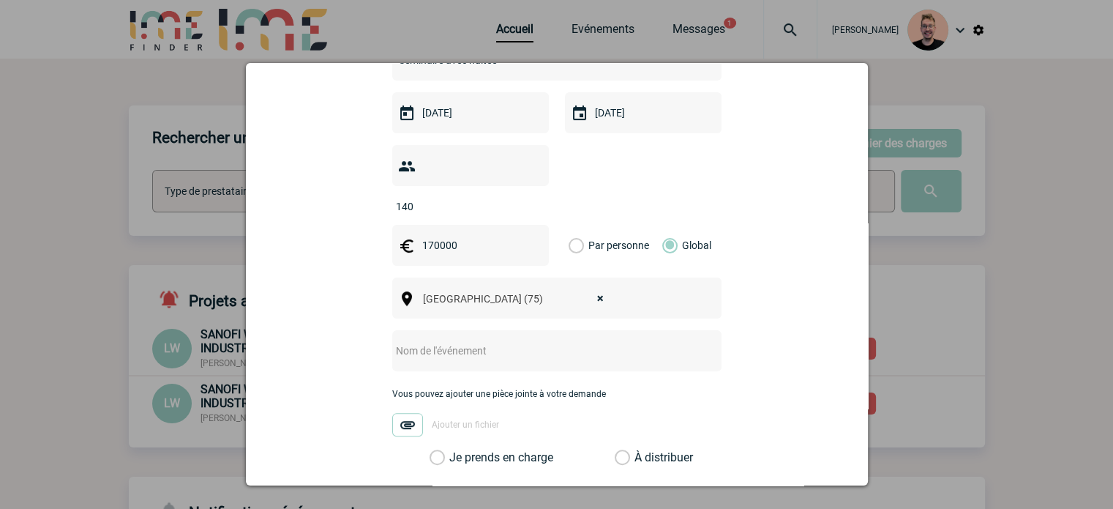
scroll to position [512, 0]
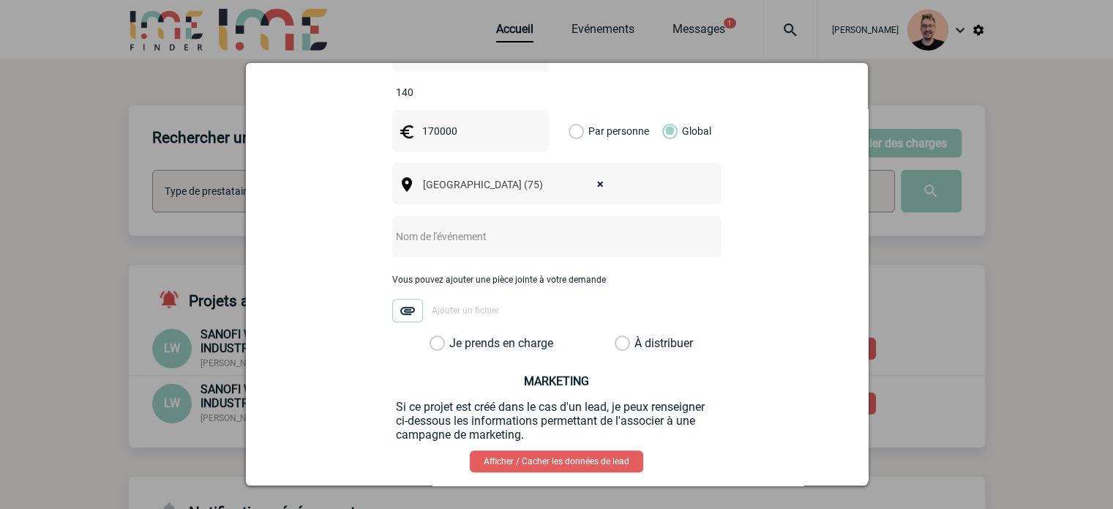
click at [471, 227] on input "text" at bounding box center [537, 236] width 291 height 19
paste input "Convention FRBN Newell 2026"
type input "Convention FRBN Newell 2026"
click at [437, 336] on label "Je prends en charge" at bounding box center [442, 343] width 25 height 15
click at [0, 0] on input "Je prends en charge" at bounding box center [0, 0] width 0 height 0
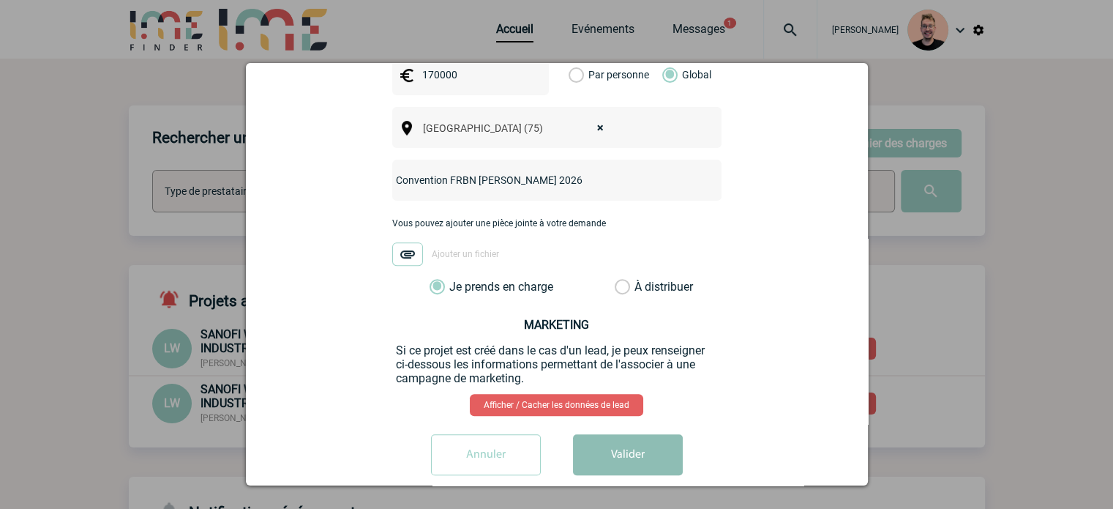
scroll to position [569, 0]
click at [632, 441] on button "Valider" at bounding box center [628, 453] width 110 height 41
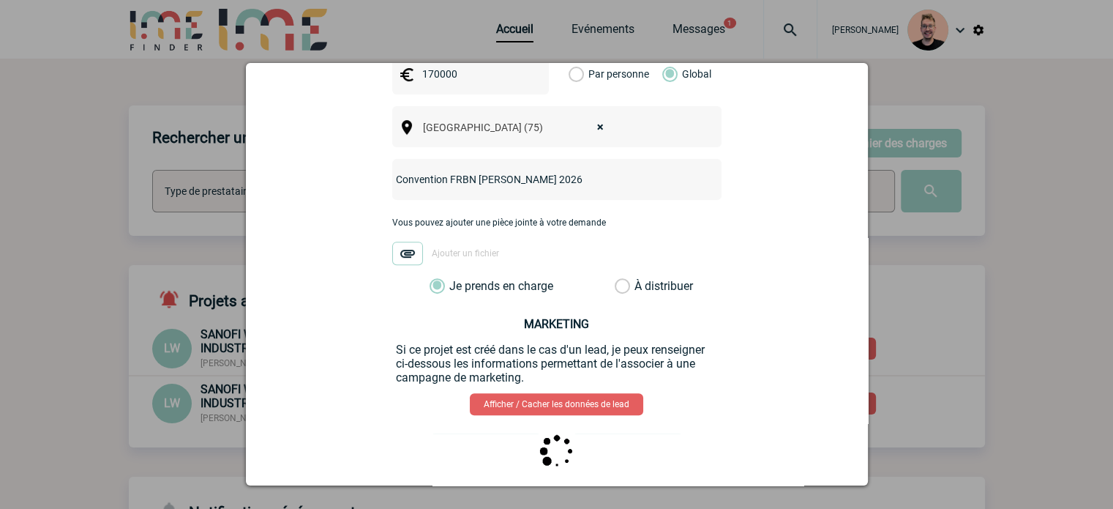
scroll to position [0, 0]
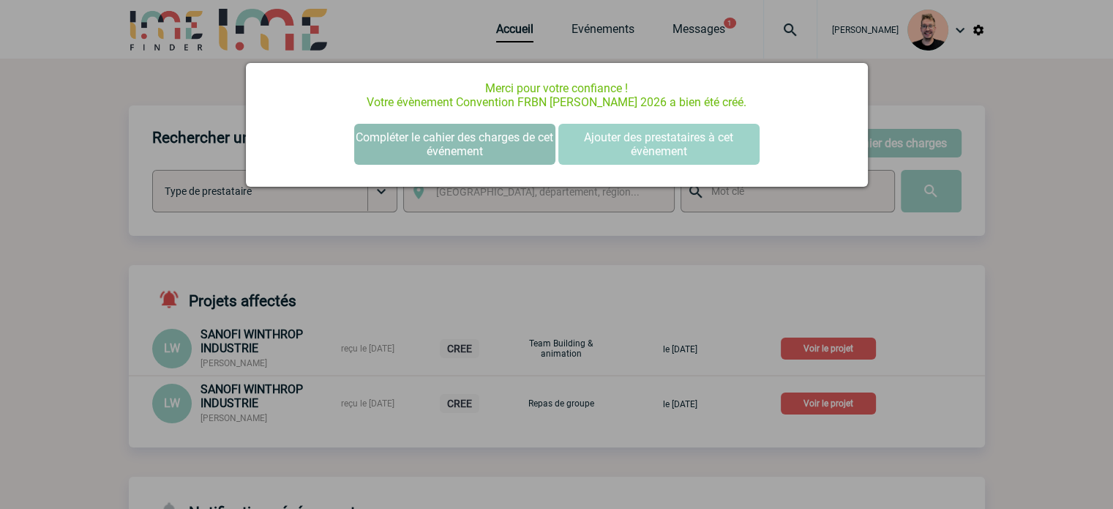
click at [432, 145] on button "Compléter le cahier des charges de cet événement" at bounding box center [454, 144] width 201 height 41
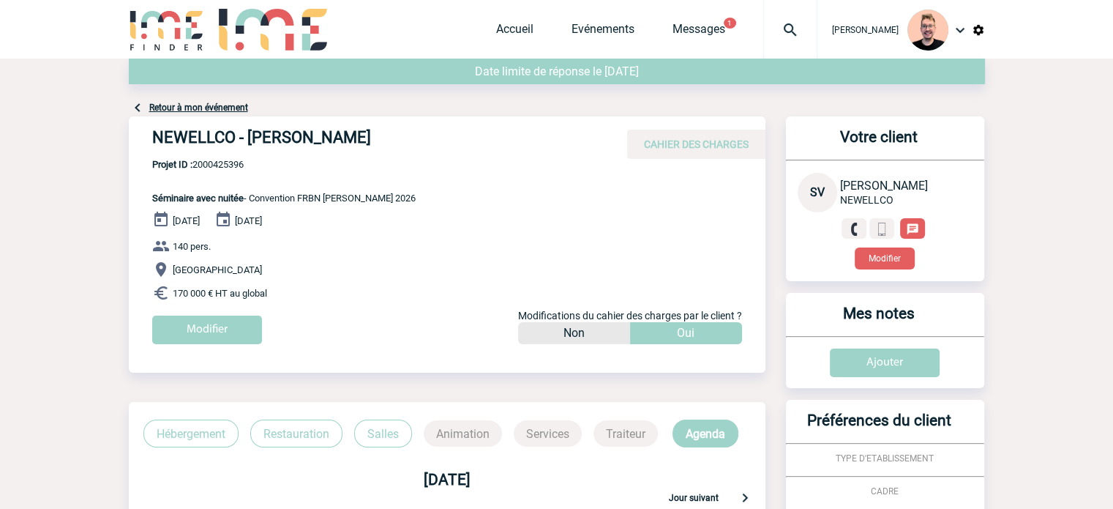
drag, startPoint x: 368, startPoint y: 136, endPoint x: 155, endPoint y: 145, distance: 213.2
click at [155, 145] on h4 "NEWELLCO - [PERSON_NAME]" at bounding box center [371, 140] width 439 height 25
copy h4 "NEWELLCO - [PERSON_NAME]"
click at [213, 163] on span "Projet ID : 2000425396" at bounding box center [283, 164] width 263 height 11
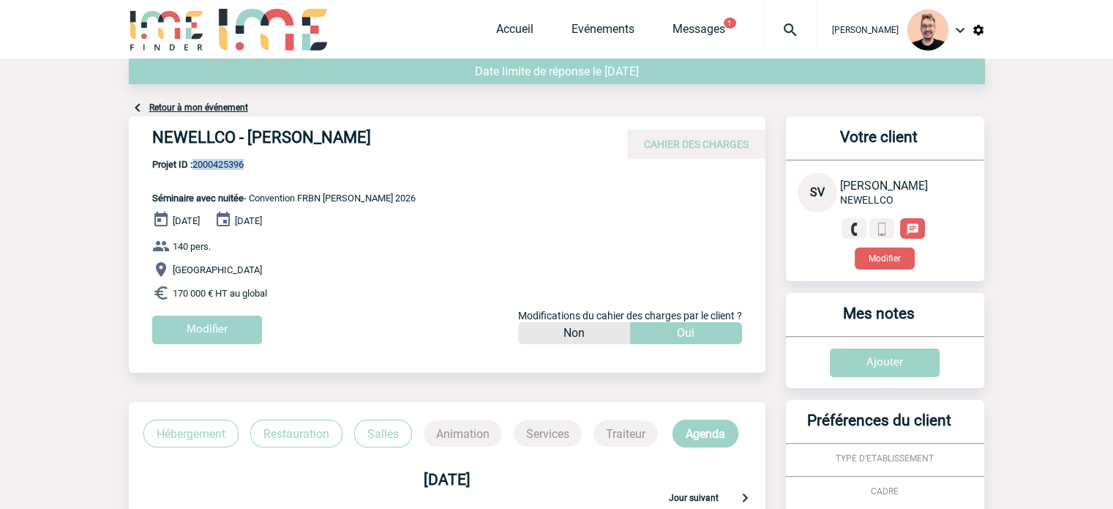
copy span "2000425396"
click at [772, 34] on img at bounding box center [790, 30] width 53 height 18
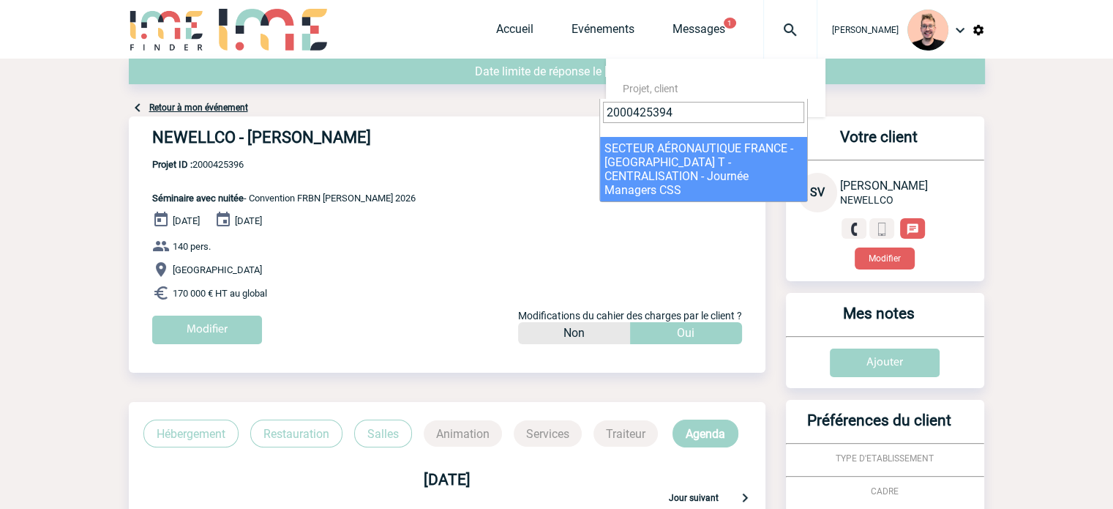
type input "2000425394"
select select "24895"
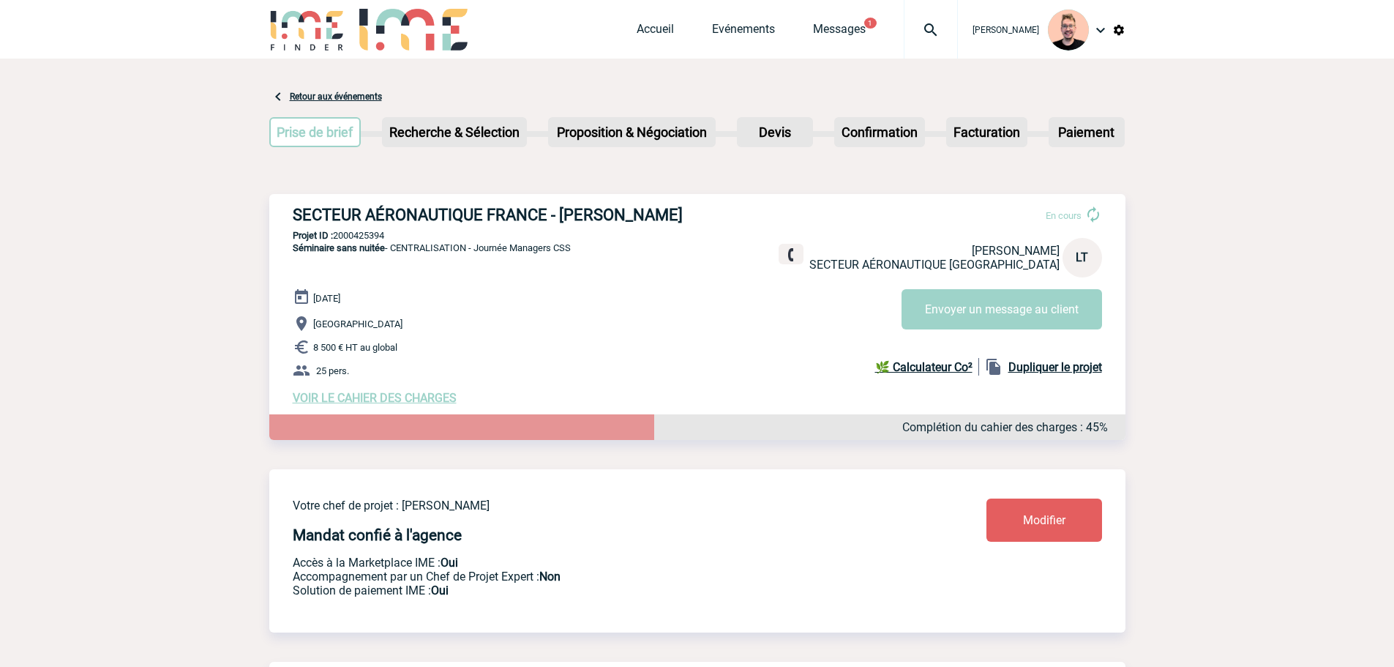
click at [910, 32] on img at bounding box center [931, 30] width 53 height 18
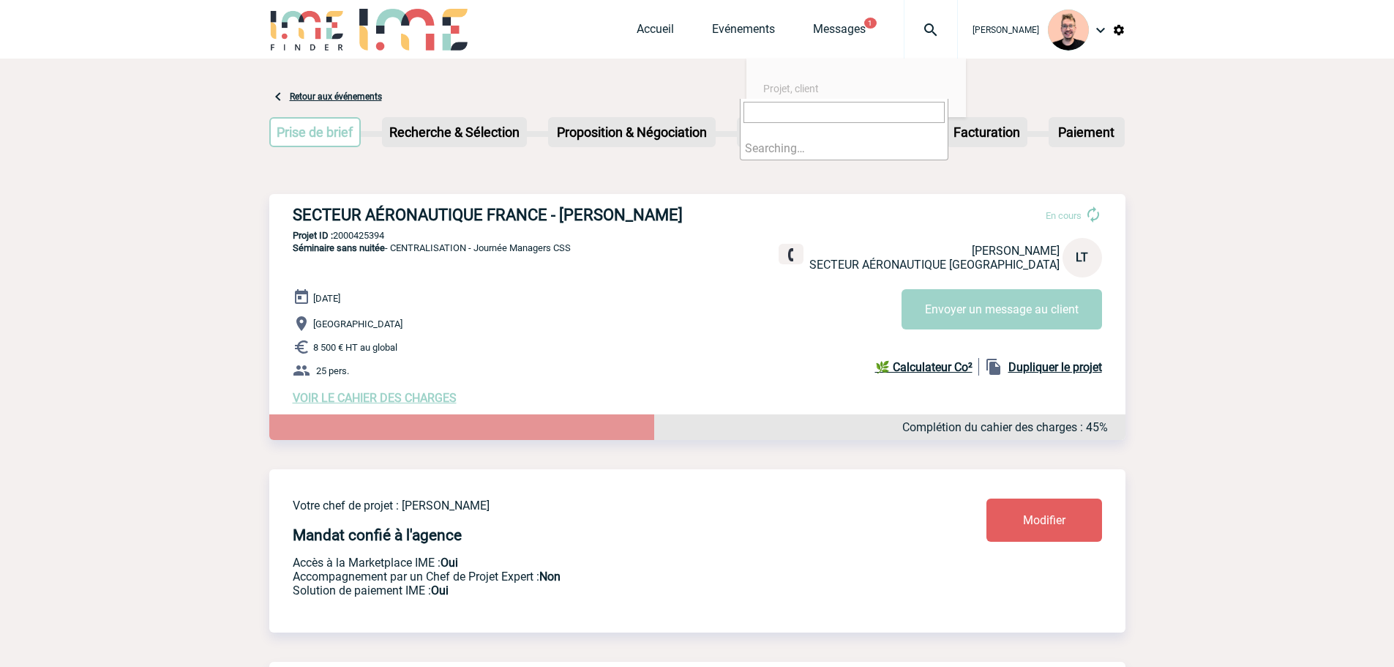
paste input "2000425216"
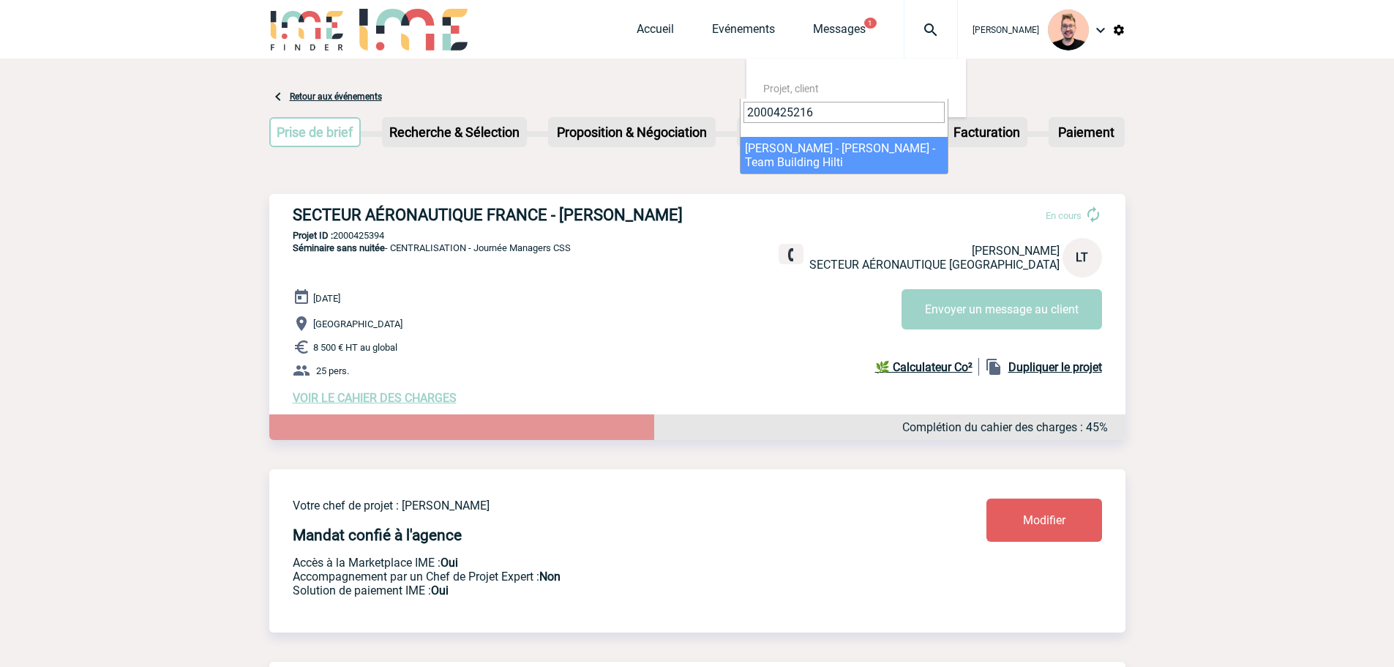
type input "2000425216"
select select "24717"
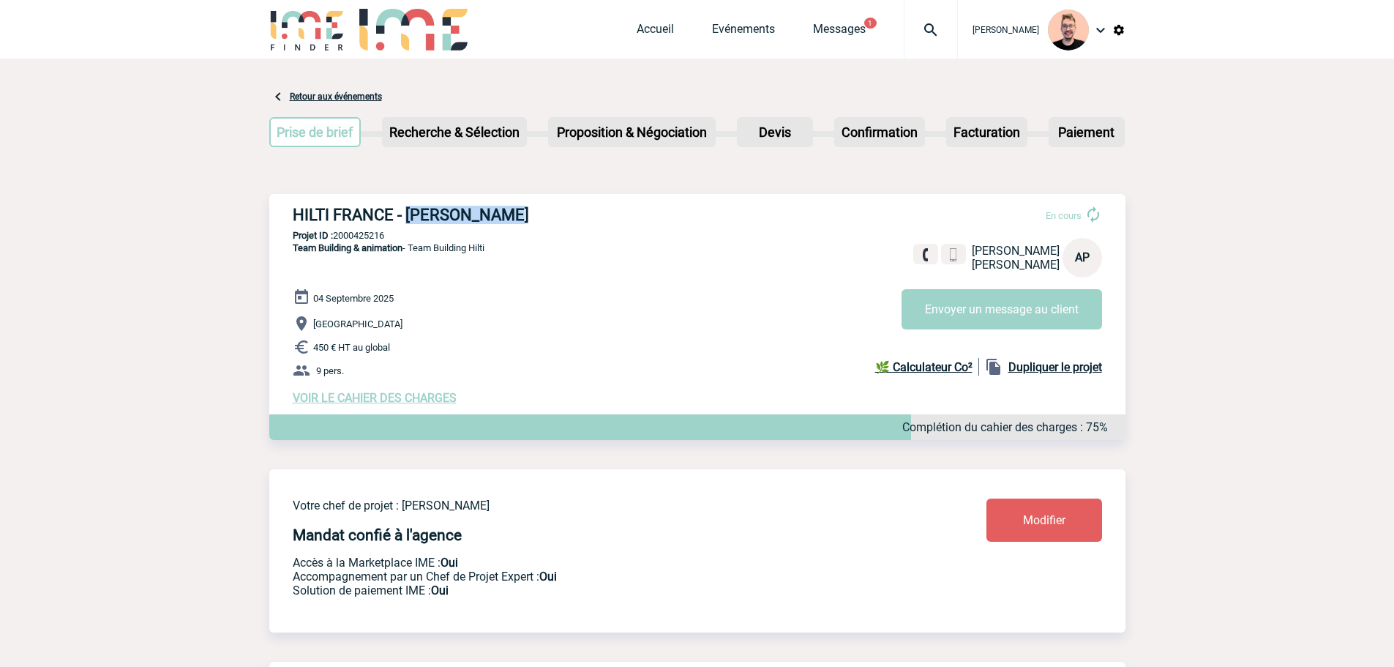
drag, startPoint x: 512, startPoint y: 214, endPoint x: 405, endPoint y: 217, distance: 106.2
click at [405, 217] on h3 "HILTI FRANCE - [PERSON_NAME]" at bounding box center [512, 215] width 439 height 18
copy h3 "[PERSON_NAME]"
click at [362, 237] on p "Projet ID : 2000425216" at bounding box center [697, 235] width 856 height 11
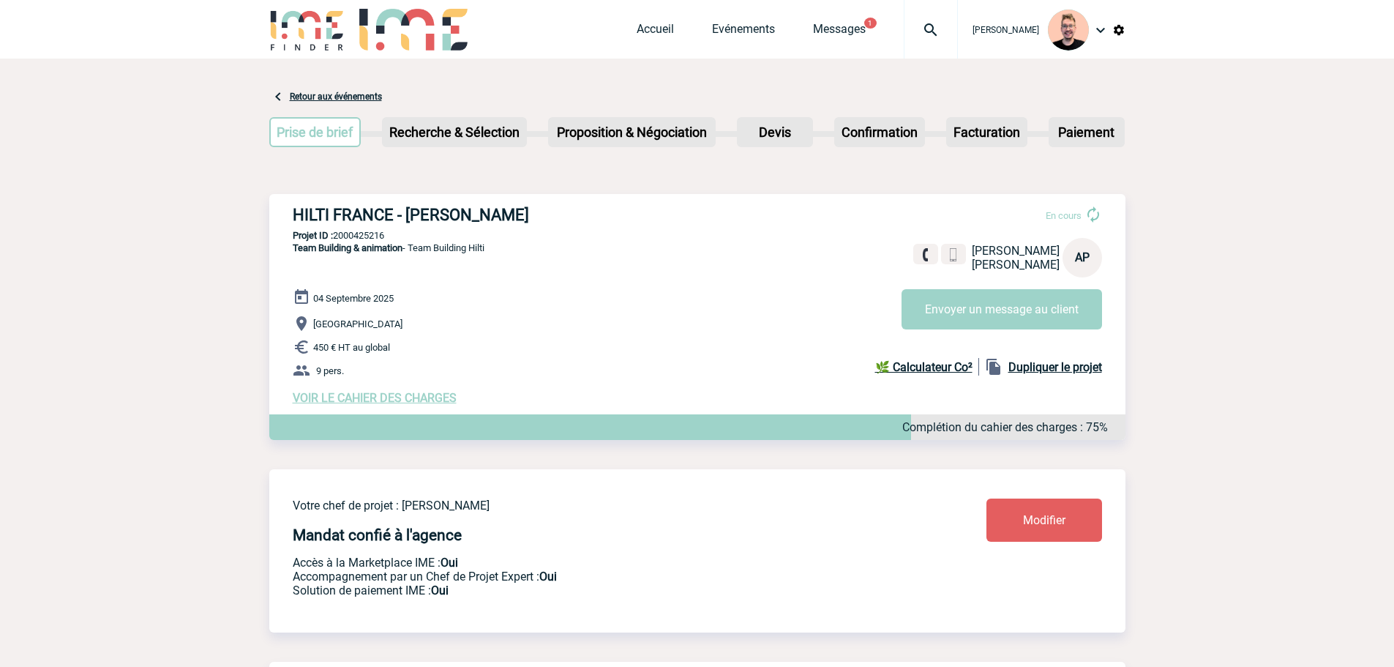
copy p "2000425216"
